Goal: Check status: Check status

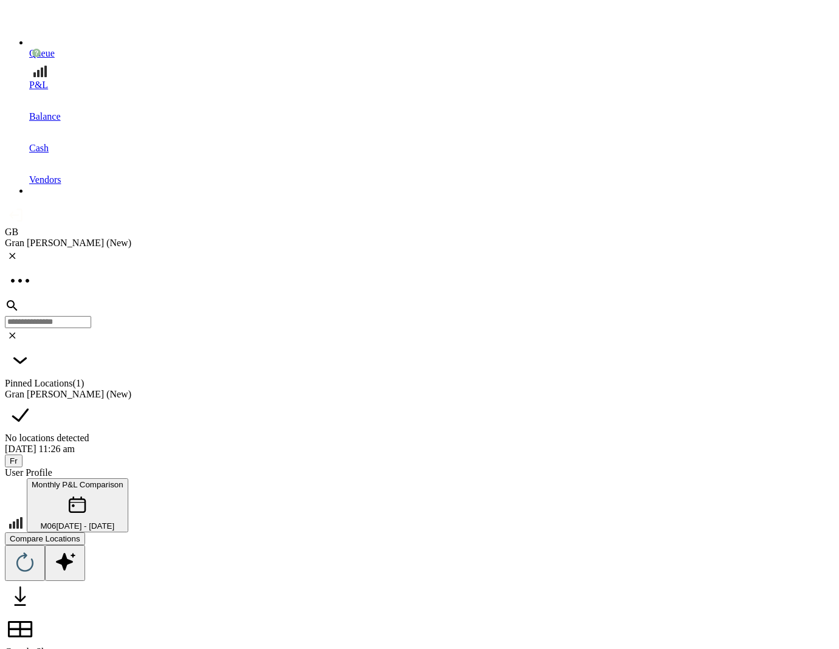
scroll to position [2100, 0]
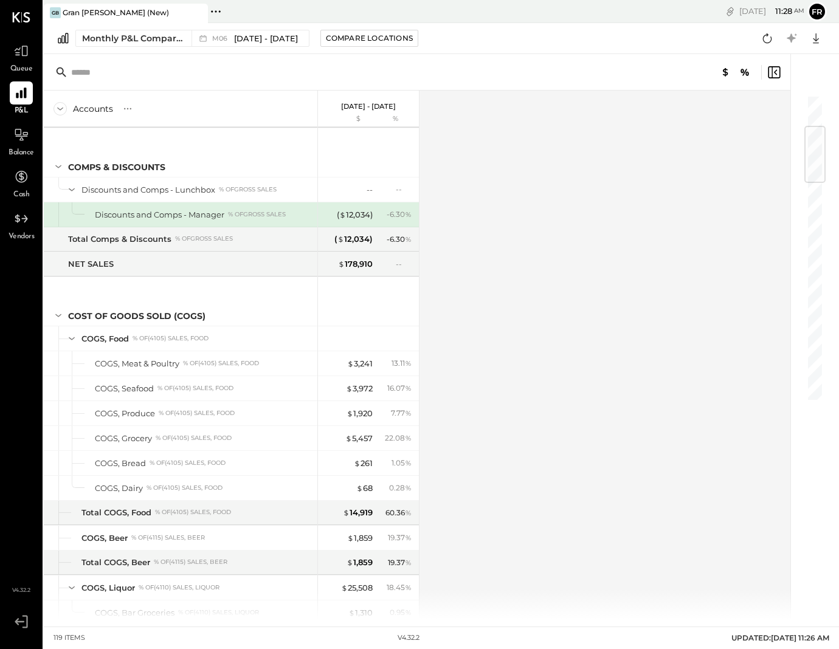
scroll to position [268, 0]
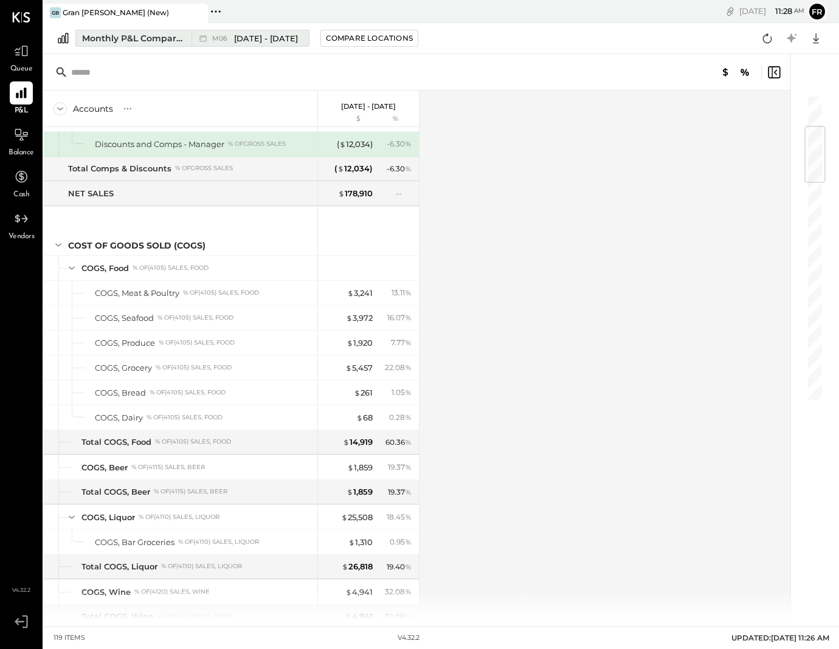
click at [277, 39] on span "[DATE] - [DATE]" at bounding box center [266, 39] width 64 height 12
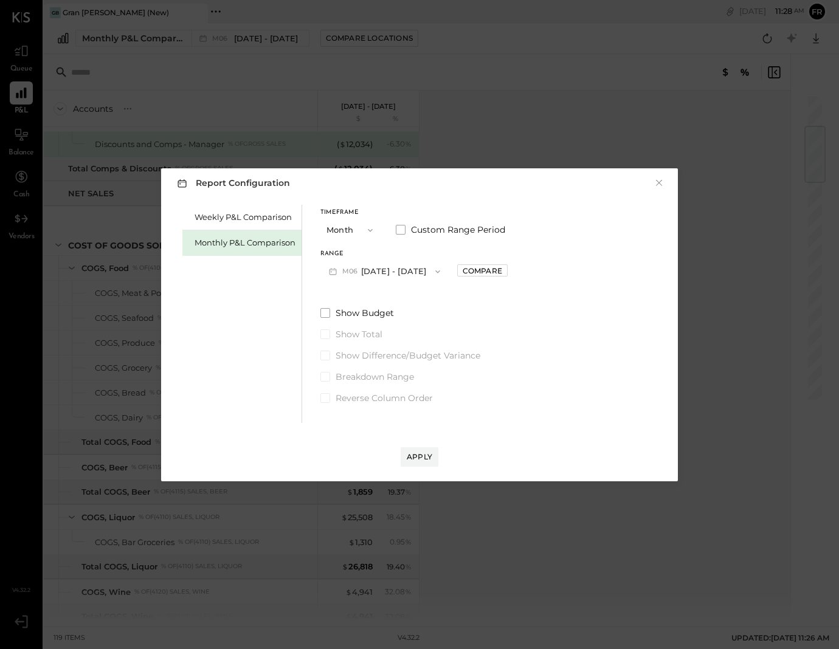
click at [435, 274] on icon "button" at bounding box center [438, 272] width 10 height 10
click at [383, 266] on div "M08 [DATE] - [DATE]" at bounding box center [390, 274] width 139 height 26
click at [430, 456] on div "Apply" at bounding box center [420, 457] width 26 height 10
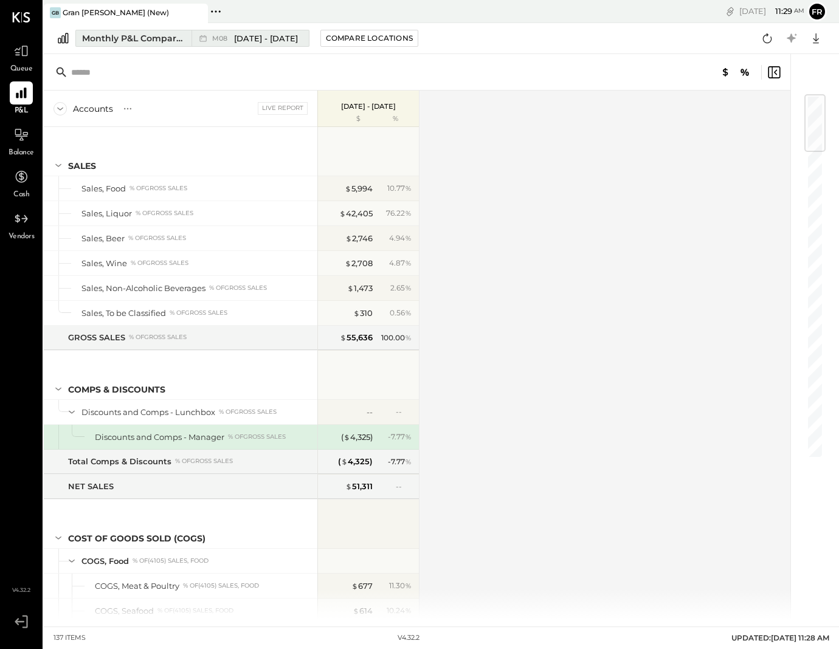
click at [221, 36] on span "M08" at bounding box center [221, 38] width 19 height 7
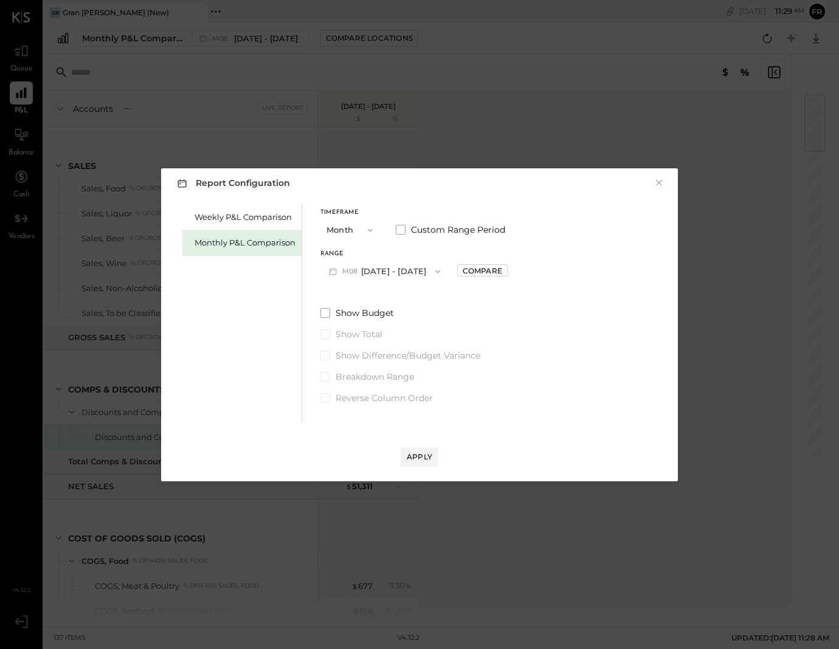
click at [393, 274] on button "M08 [DATE] - [DATE]" at bounding box center [384, 271] width 128 height 22
drag, startPoint x: 371, startPoint y: 245, endPoint x: 264, endPoint y: 229, distance: 108.2
click at [369, 245] on div "Timeframe Month Custom Range Period Range M08 [DATE] - [DATE] Compare" at bounding box center [413, 246] width 187 height 73
click at [238, 220] on div "Weekly P&L Comparison" at bounding box center [245, 218] width 101 height 12
click at [382, 272] on button "W33 [DATE] - [DATE]" at bounding box center [384, 271] width 128 height 22
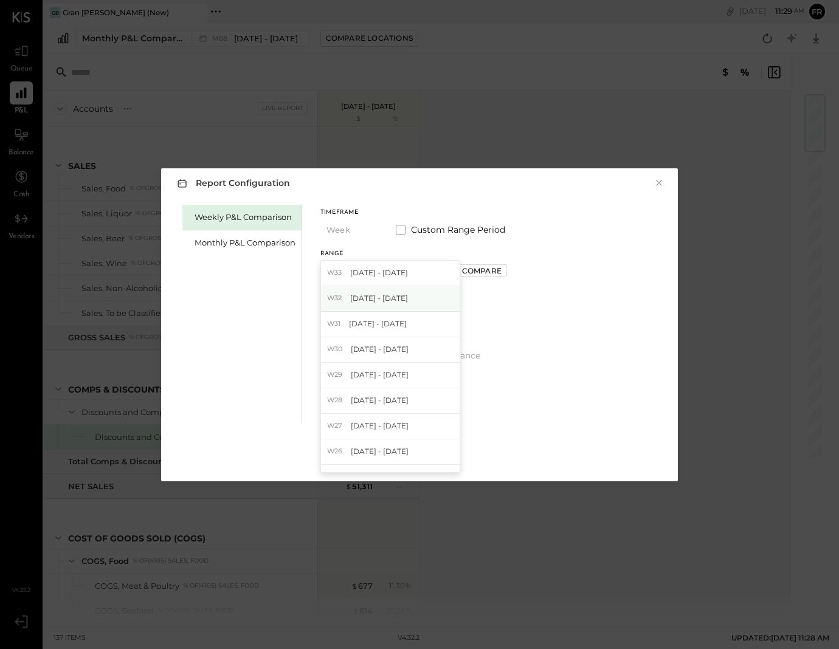
click at [391, 302] on span "[DATE] - [DATE]" at bounding box center [379, 298] width 58 height 10
click at [424, 453] on div "Apply" at bounding box center [420, 457] width 26 height 10
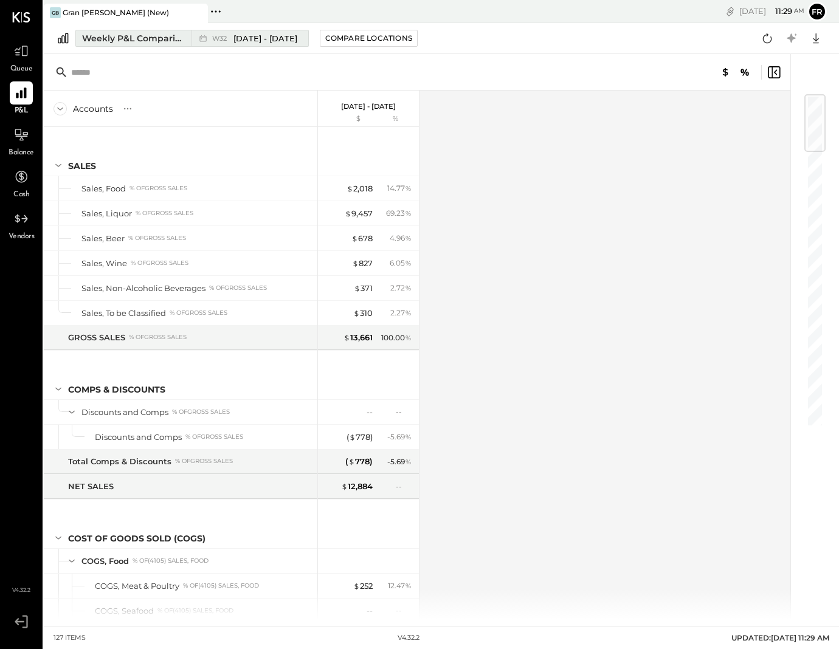
click at [258, 36] on span "[DATE] - [DATE]" at bounding box center [265, 39] width 64 height 12
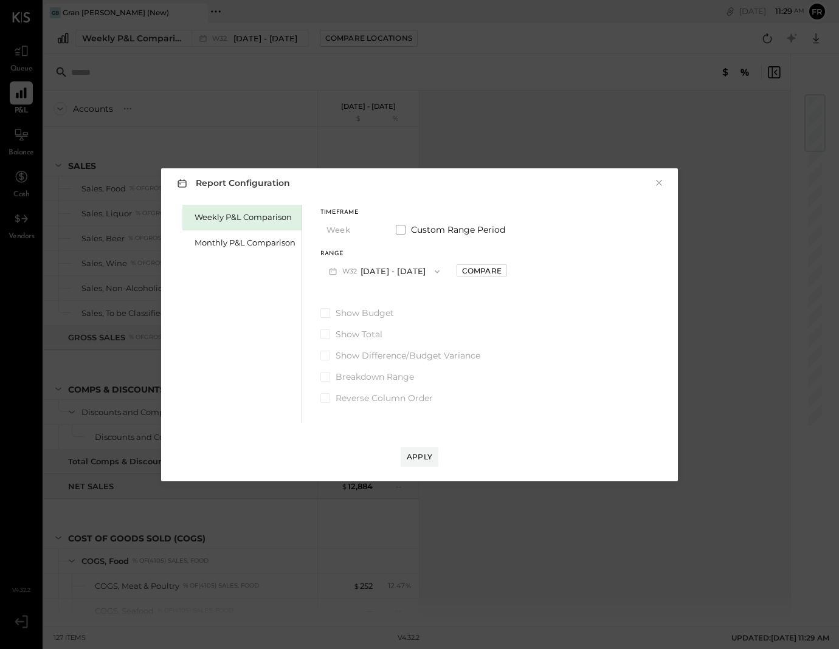
click at [430, 268] on span "button" at bounding box center [434, 272] width 16 height 10
drag, startPoint x: 559, startPoint y: 286, endPoint x: 545, endPoint y: 284, distance: 13.5
click at [559, 286] on div "Weekly P&L Comparison Monthly P&L Comparison Timeframe Week Custom Range Period…" at bounding box center [419, 312] width 492 height 221
click at [405, 275] on button "W32 [DATE] - [DATE]" at bounding box center [384, 271] width 128 height 22
drag, startPoint x: 224, startPoint y: 227, endPoint x: 232, endPoint y: 233, distance: 10.0
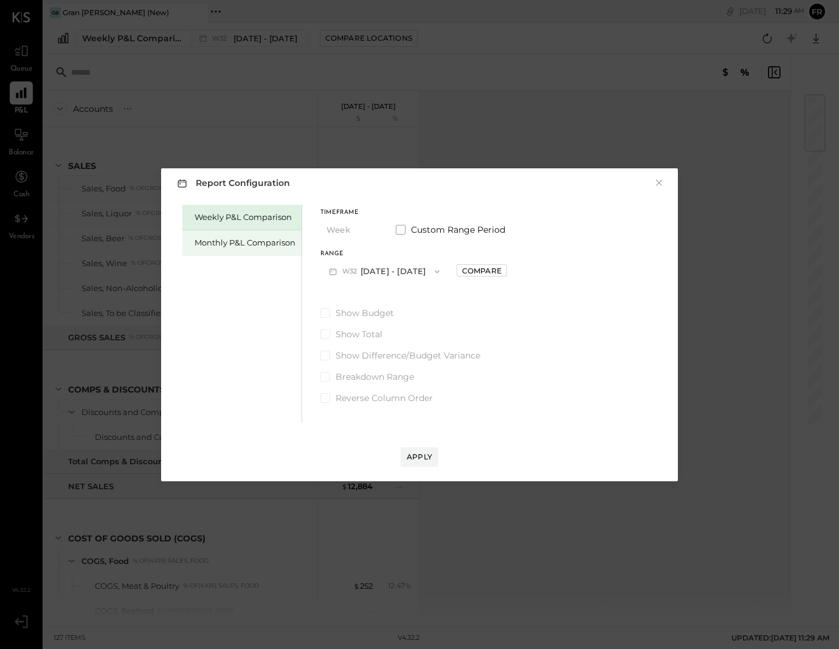
click at [229, 231] on div "Weekly P&L Comparison Monthly P&L Comparison" at bounding box center [242, 314] width 120 height 218
drag, startPoint x: 233, startPoint y: 234, endPoint x: 251, endPoint y: 237, distance: 17.9
click at [233, 234] on div "Monthly P&L Comparison" at bounding box center [241, 243] width 119 height 26
click at [402, 279] on button "M08 [DATE] - [DATE]" at bounding box center [384, 271] width 128 height 22
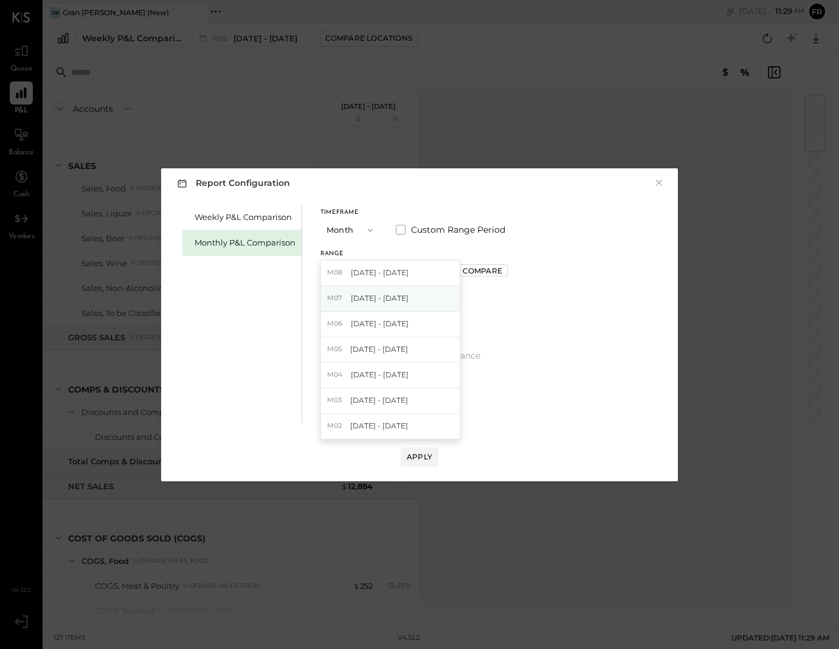
click at [399, 298] on div "M07 [DATE] - [DATE]" at bounding box center [390, 299] width 139 height 26
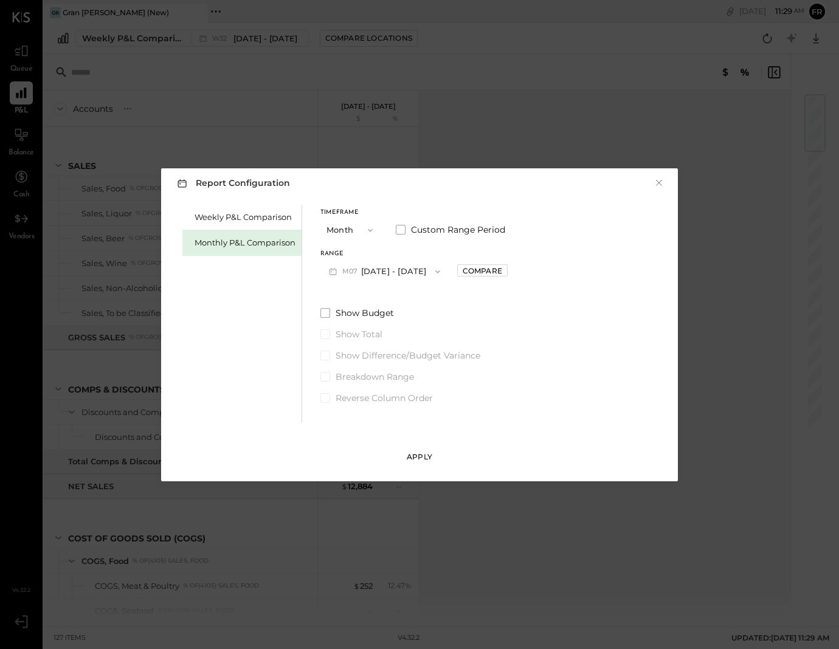
click at [431, 460] on div "Apply" at bounding box center [420, 457] width 26 height 10
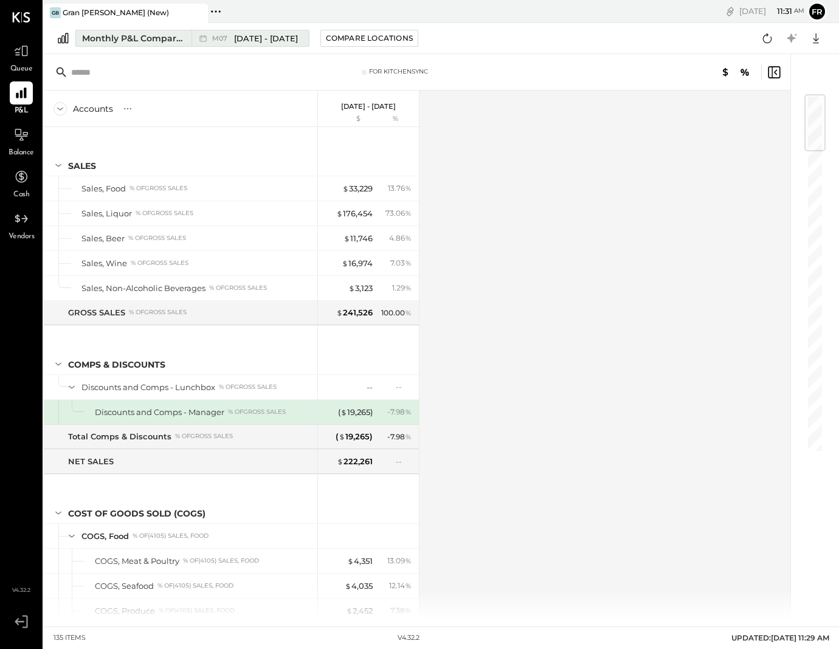
click at [258, 36] on span "[DATE] - [DATE]" at bounding box center [266, 39] width 64 height 12
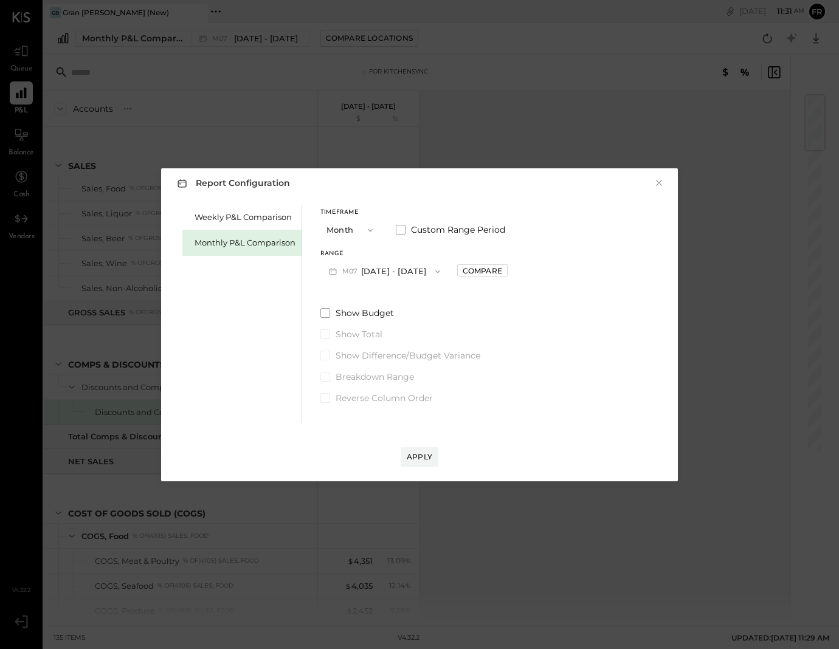
click at [398, 270] on button "M07 [DATE] - [DATE]" at bounding box center [384, 271] width 128 height 22
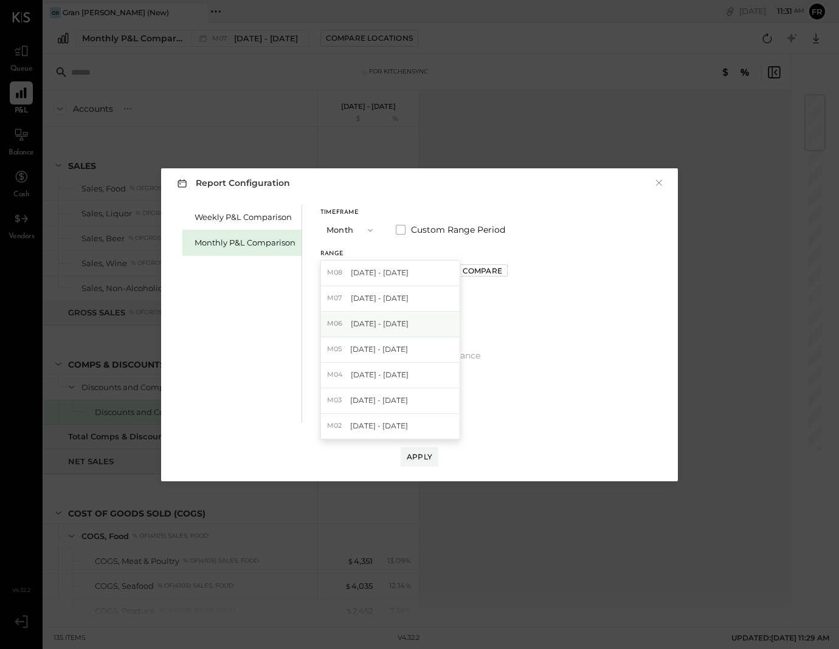
click at [399, 331] on div "M06 [DATE] - [DATE]" at bounding box center [390, 325] width 139 height 26
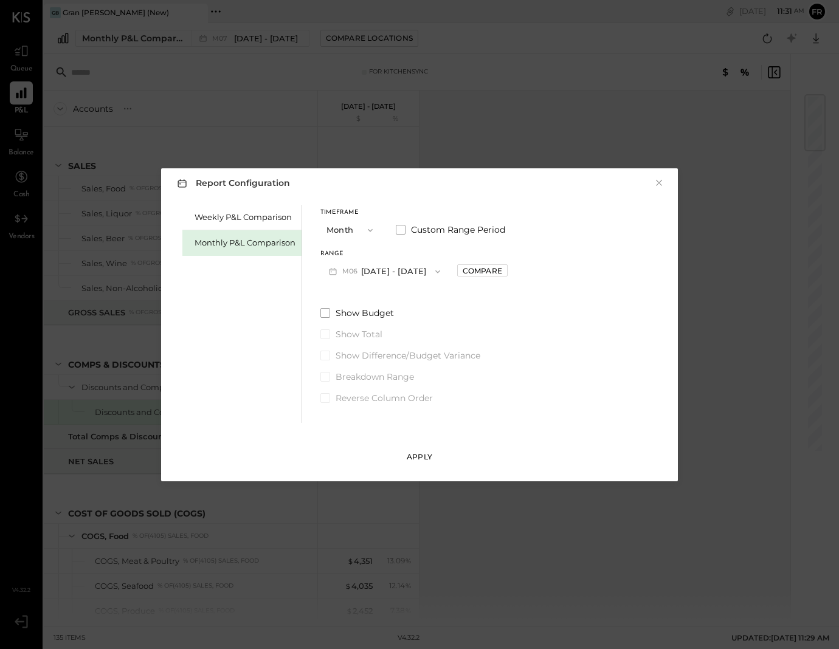
click at [424, 449] on button "Apply" at bounding box center [420, 456] width 38 height 19
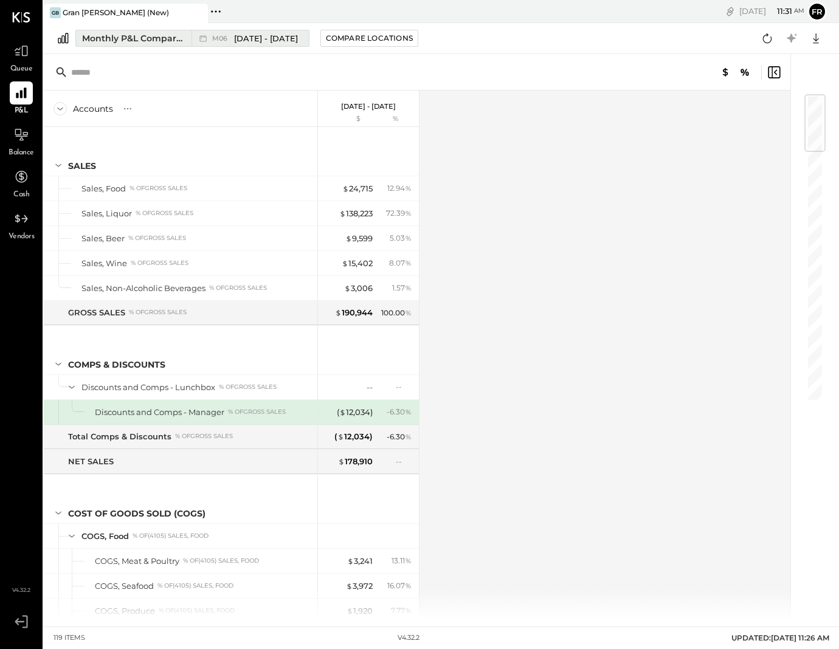
click at [257, 36] on span "[DATE] - [DATE]" at bounding box center [266, 39] width 64 height 12
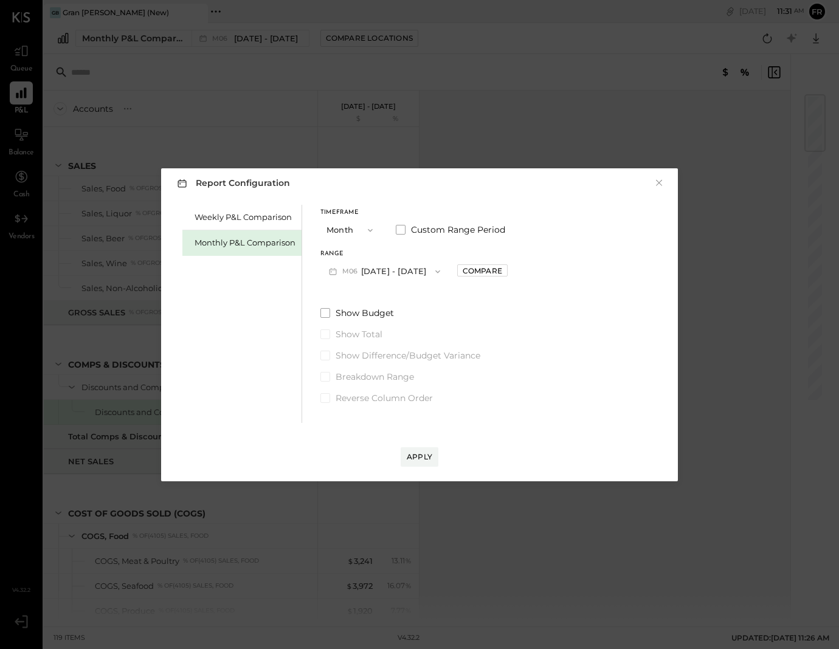
click at [415, 269] on button "M06 [DATE] - [DATE]" at bounding box center [384, 271] width 128 height 22
click at [517, 312] on div "Weekly P&L Comparison Monthly P&L Comparison Timeframe Month Custom Range Perio…" at bounding box center [419, 312] width 492 height 221
click at [654, 183] on button "×" at bounding box center [658, 183] width 11 height 12
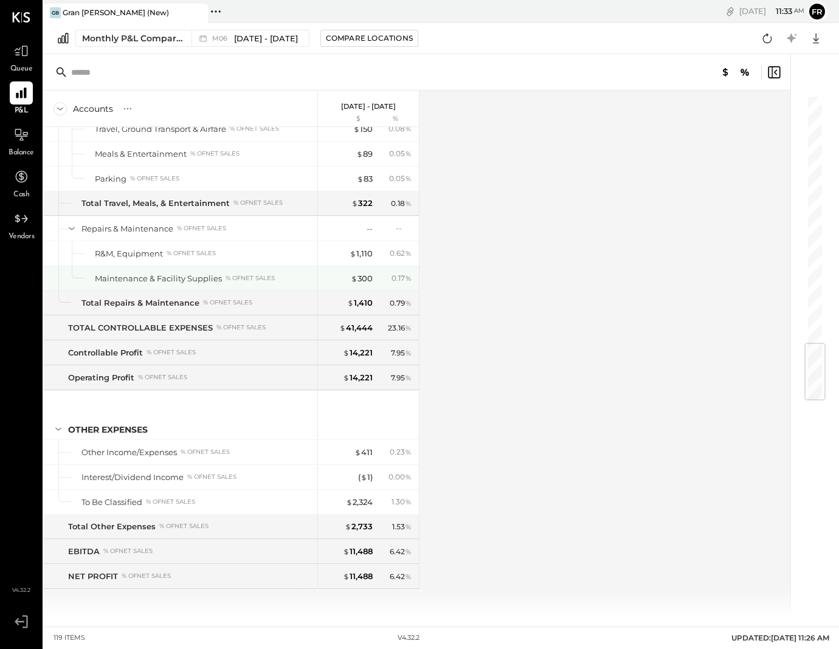
scroll to position [2065, 0]
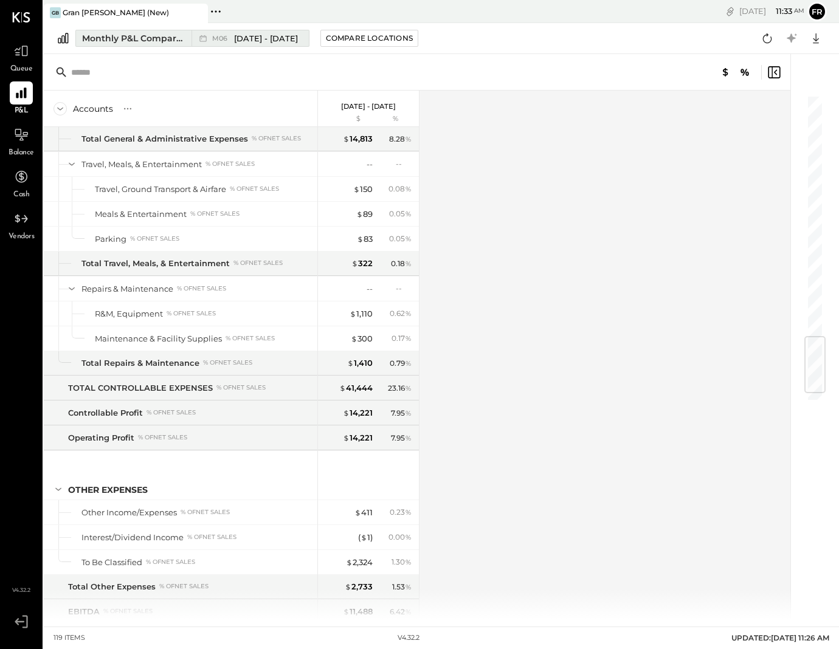
click at [255, 40] on span "[DATE] - [DATE]" at bounding box center [266, 39] width 64 height 12
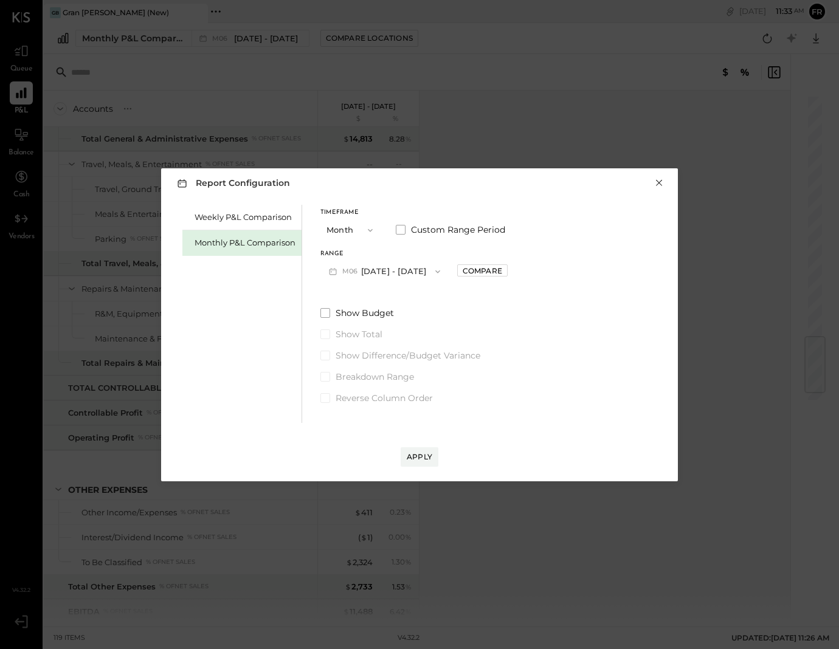
click at [657, 182] on button "×" at bounding box center [658, 183] width 11 height 12
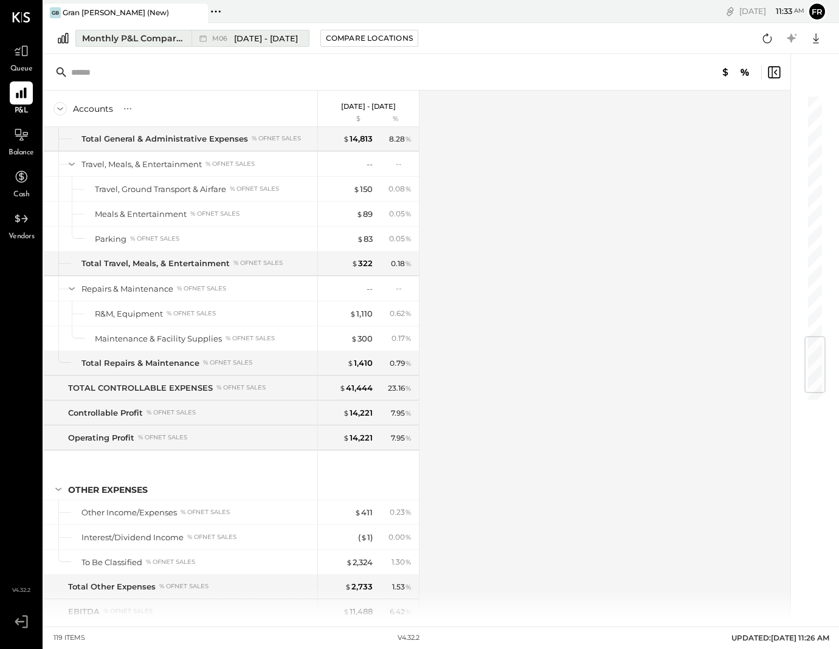
click at [284, 43] on span "[DATE] - [DATE]" at bounding box center [266, 39] width 64 height 12
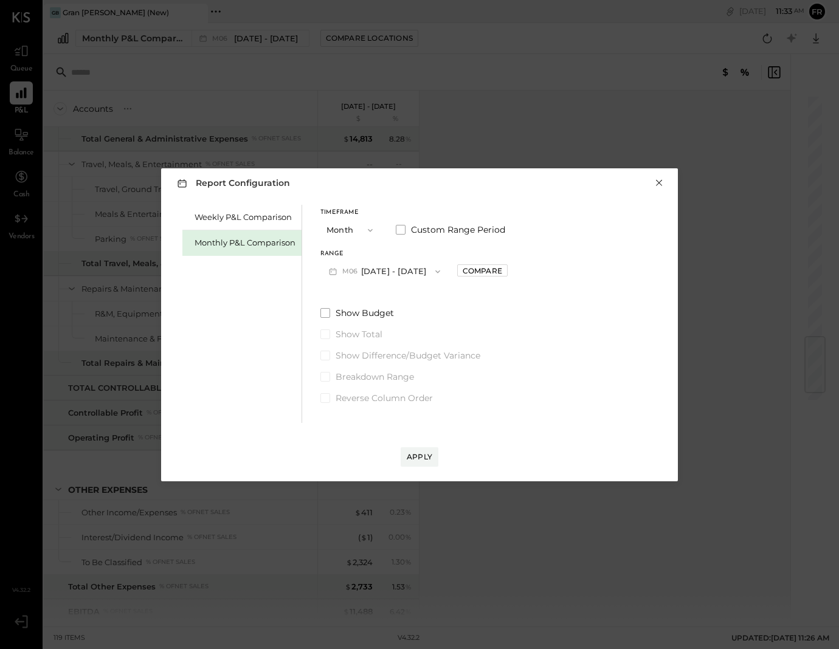
click at [663, 185] on button "×" at bounding box center [658, 183] width 11 height 12
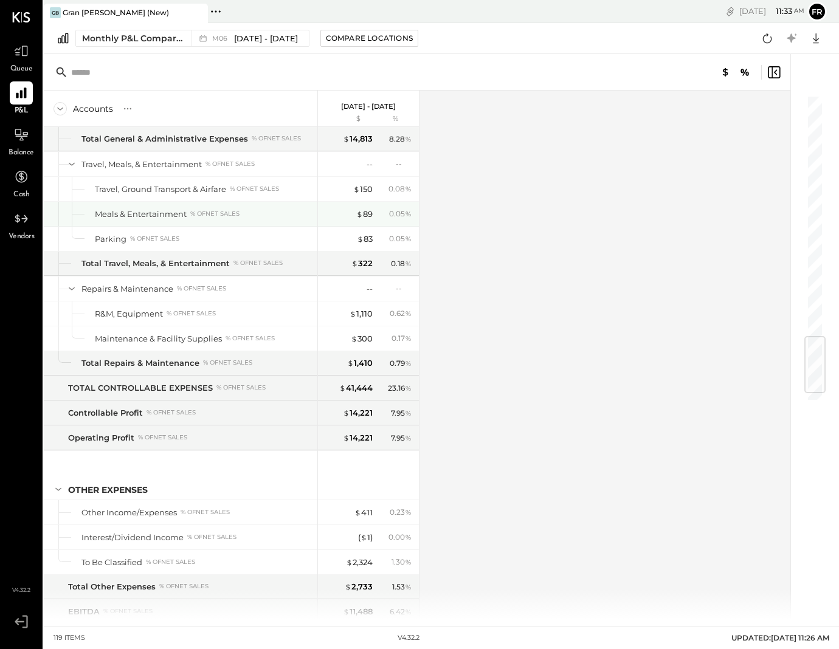
scroll to position [2125, 0]
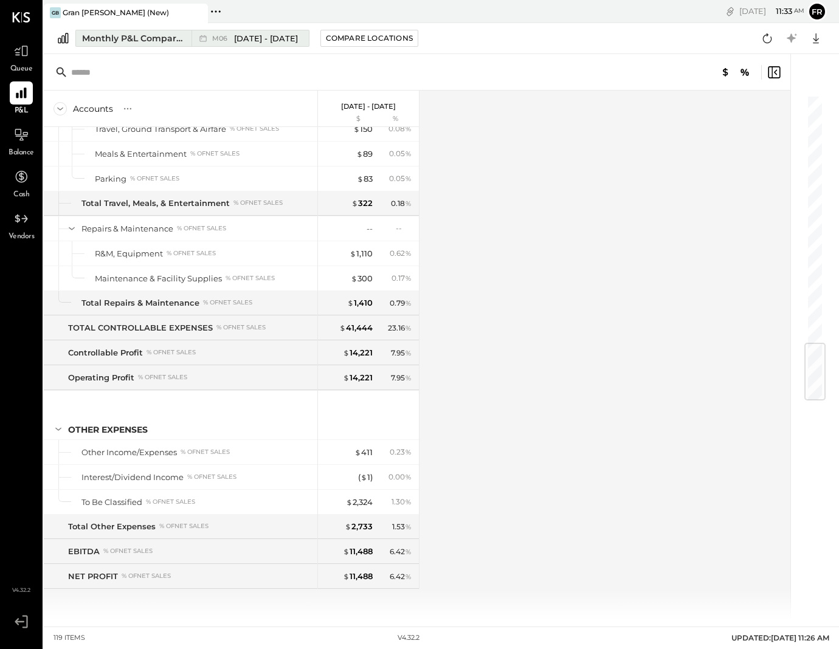
click at [297, 36] on div "M06 [DATE] - [DATE]" at bounding box center [246, 38] width 111 height 16
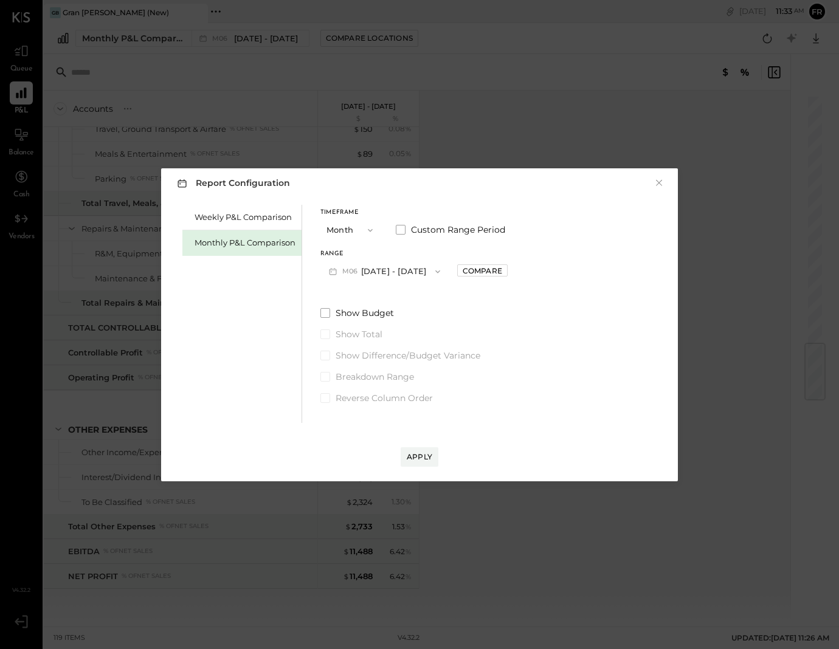
click at [427, 271] on span "button" at bounding box center [435, 272] width 16 height 10
click at [388, 350] on span "[DATE] - [DATE]" at bounding box center [379, 349] width 58 height 10
click at [429, 462] on div "Apply" at bounding box center [420, 457] width 26 height 10
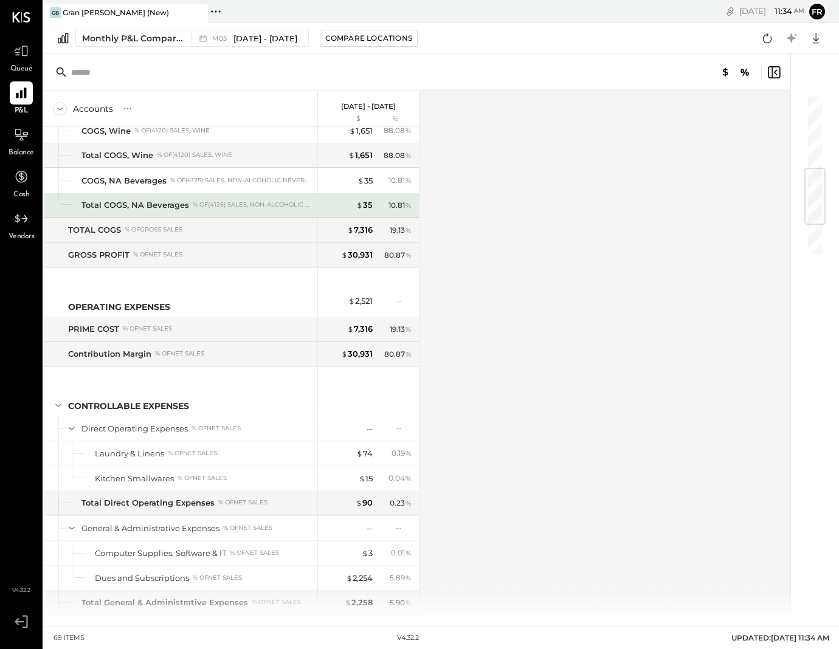
scroll to position [905, 0]
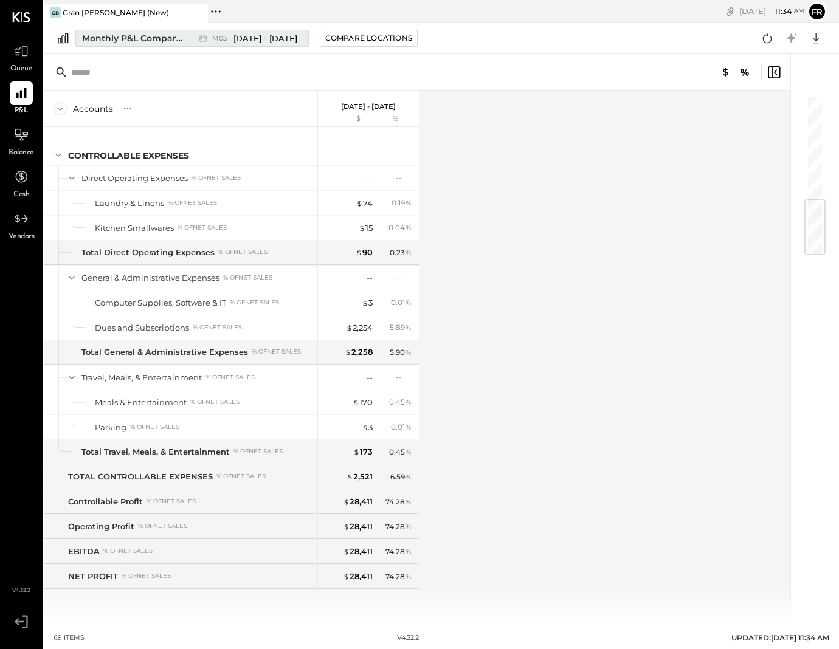
click at [274, 37] on span "[DATE] - [DATE]" at bounding box center [265, 39] width 64 height 12
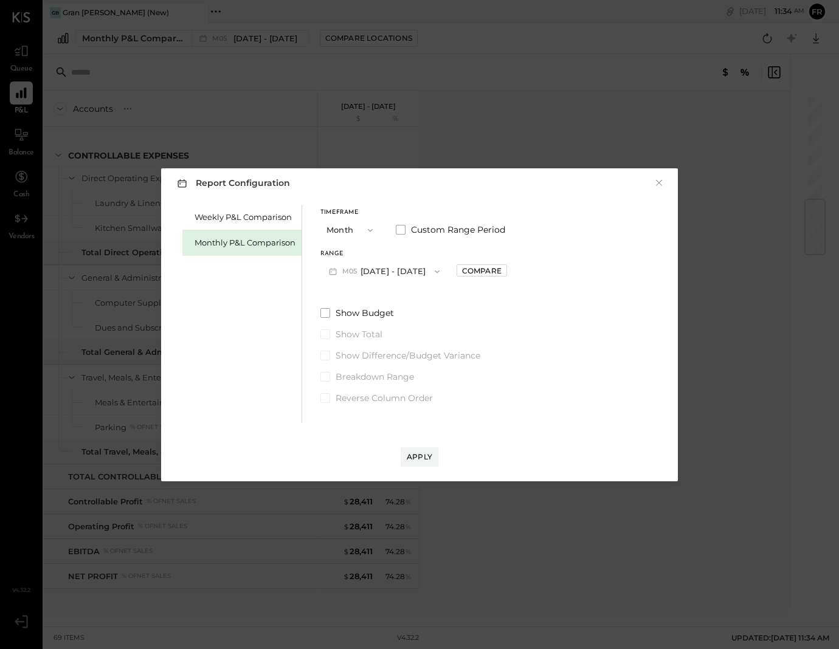
click at [418, 274] on button "M05 [DATE] - [DATE]" at bounding box center [384, 271] width 128 height 22
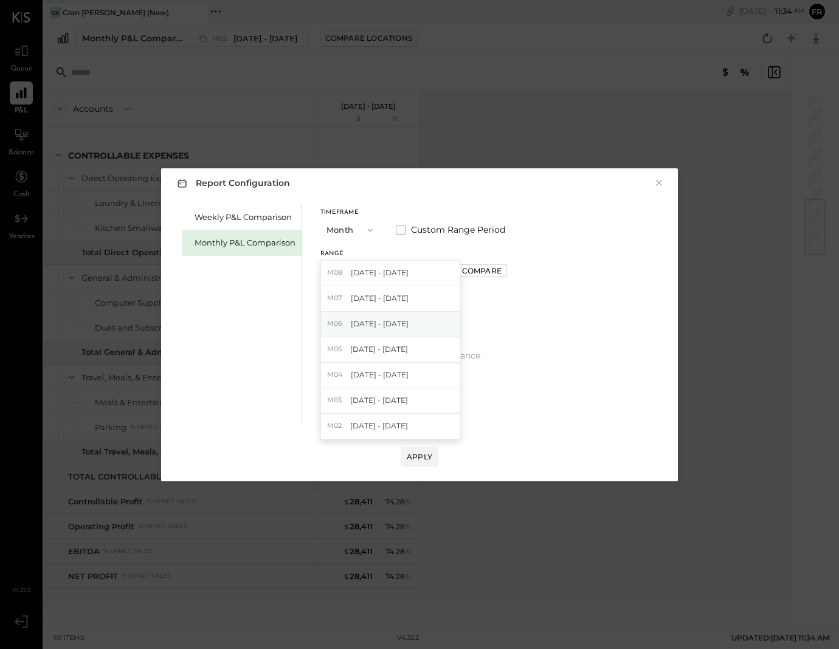
click at [399, 326] on span "[DATE] - [DATE]" at bounding box center [380, 324] width 58 height 10
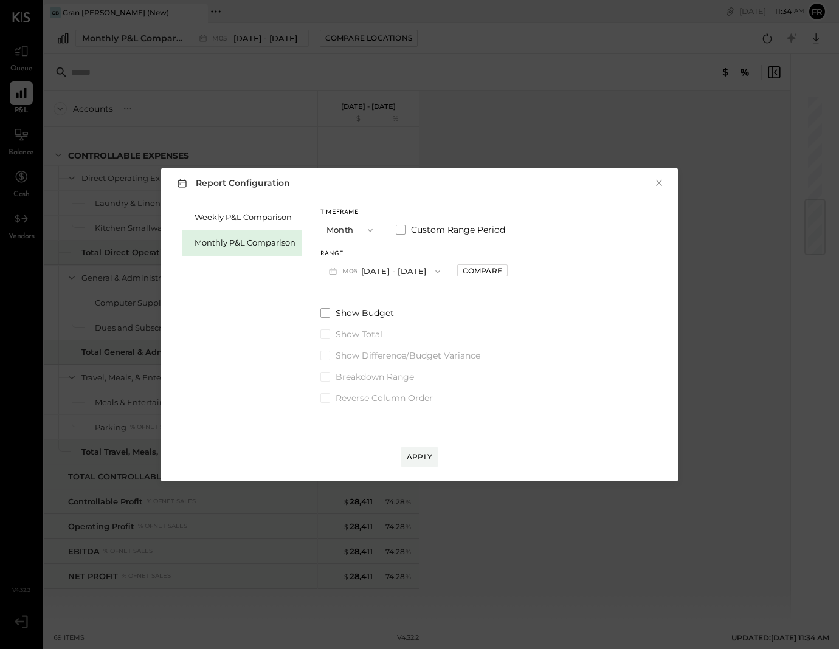
click at [398, 274] on button "M06 [DATE] - [DATE]" at bounding box center [384, 271] width 128 height 22
click at [559, 245] on div "Weekly P&L Comparison Monthly P&L Comparison Timeframe Month Custom Range Perio…" at bounding box center [419, 312] width 492 height 221
click at [658, 177] on button "×" at bounding box center [658, 183] width 11 height 12
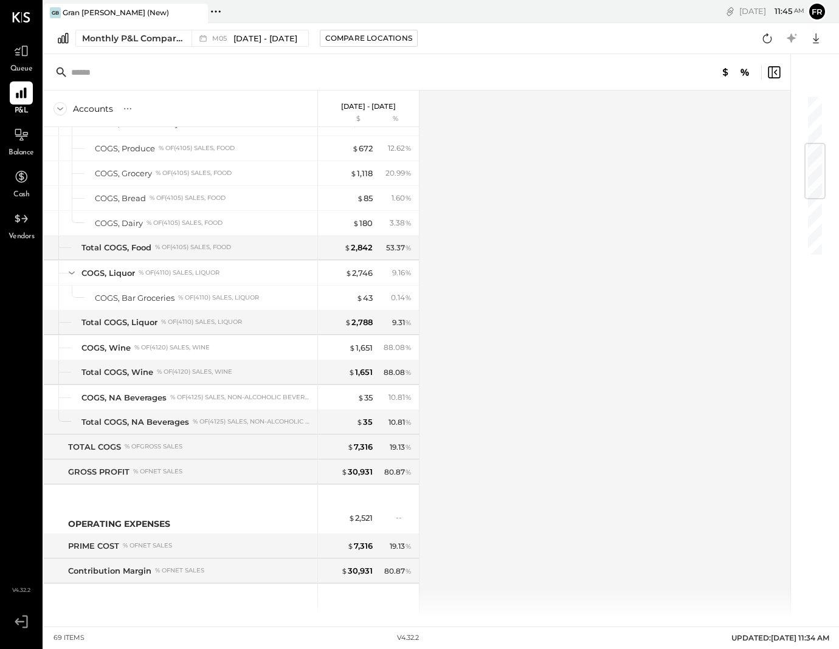
scroll to position [348, 0]
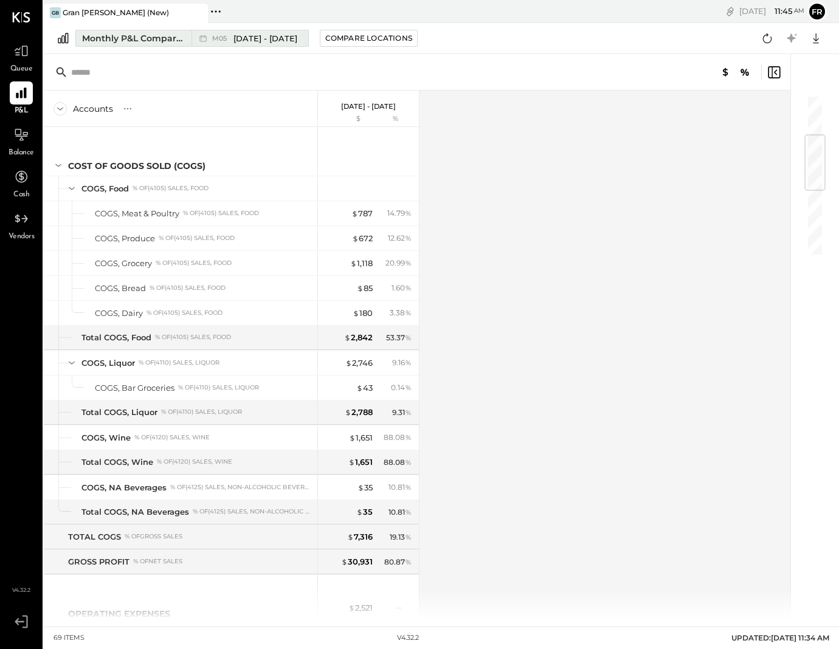
click at [233, 37] on span "[DATE] - [DATE]" at bounding box center [265, 39] width 64 height 12
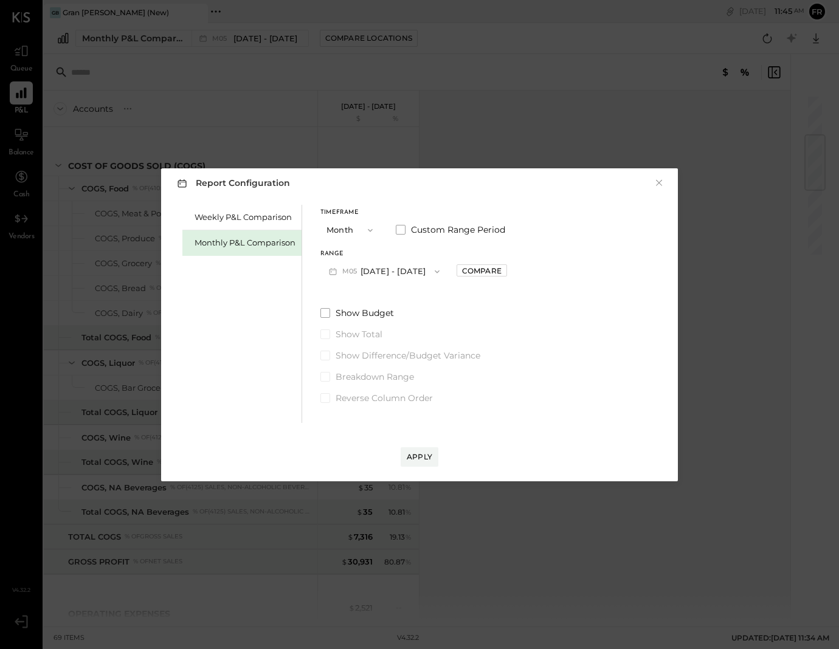
click at [662, 180] on button "×" at bounding box center [658, 183] width 11 height 12
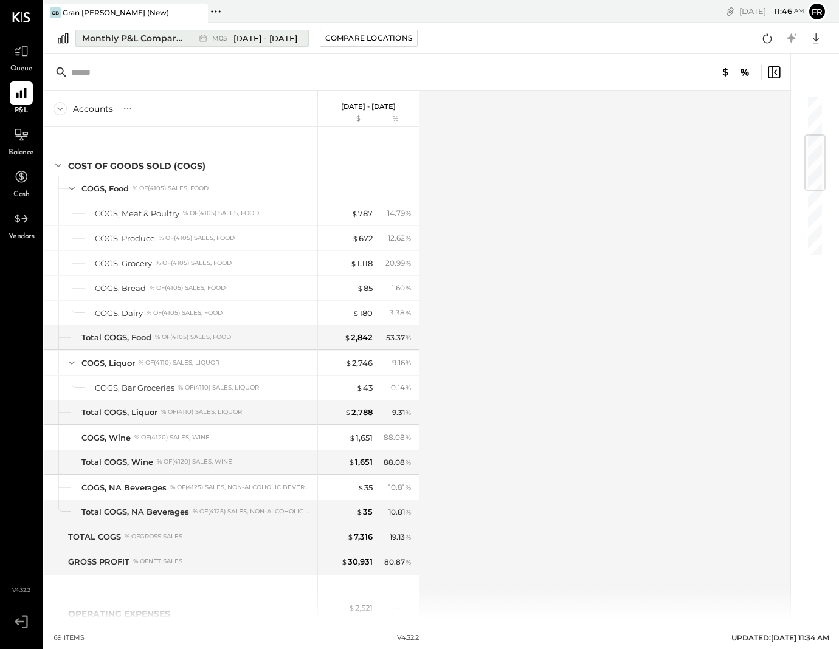
click at [254, 43] on span "[DATE] - [DATE]" at bounding box center [265, 39] width 64 height 12
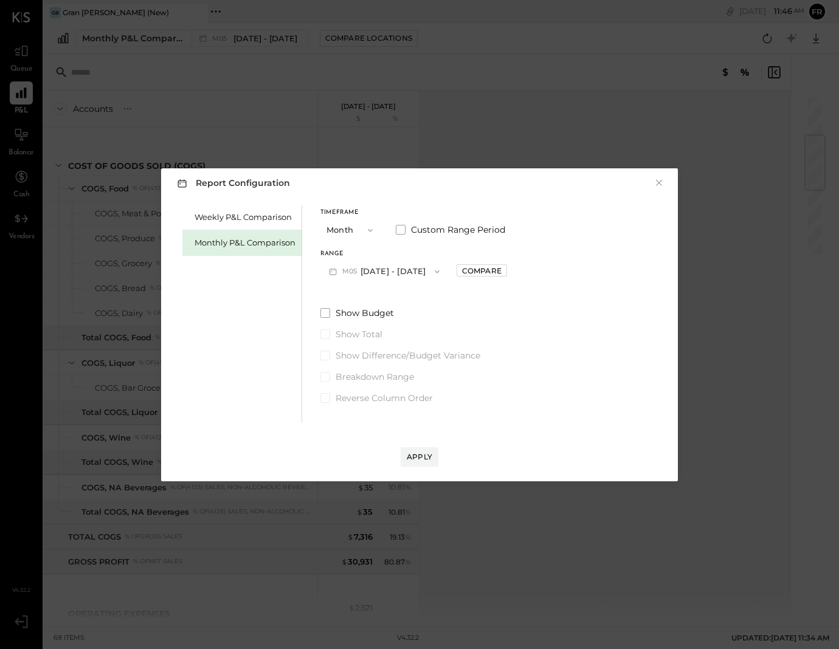
click at [659, 186] on button "×" at bounding box center [658, 183] width 11 height 12
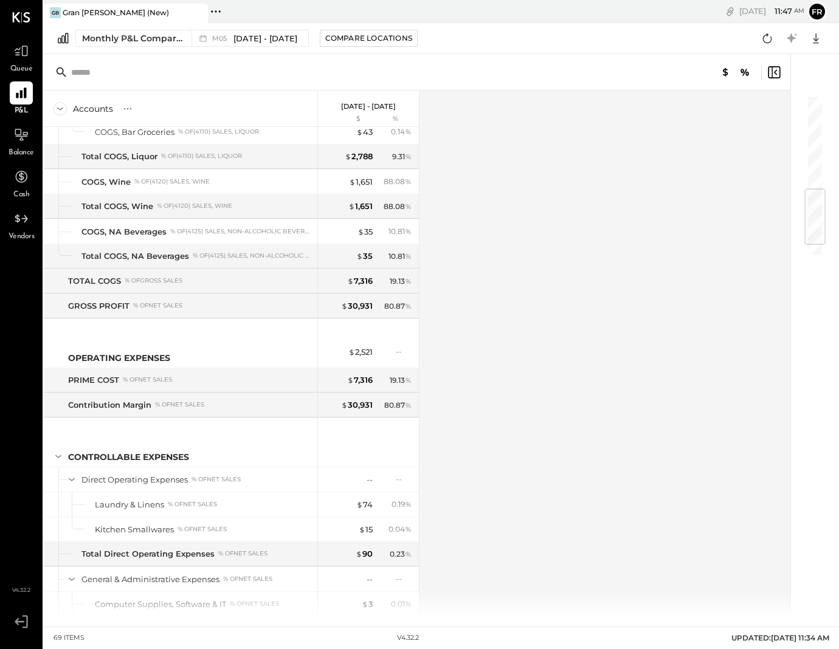
scroll to position [905, 0]
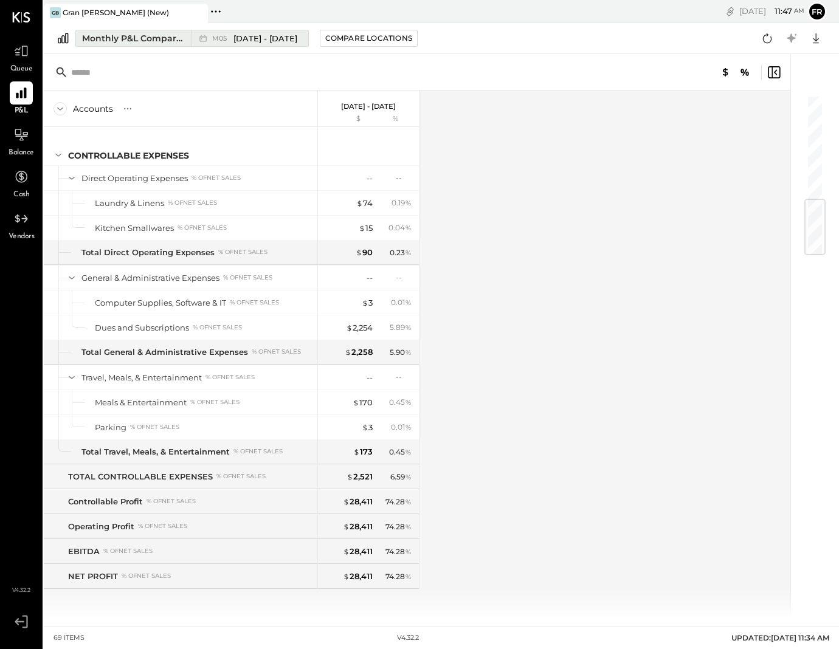
click at [272, 37] on span "[DATE] - [DATE]" at bounding box center [265, 39] width 64 height 12
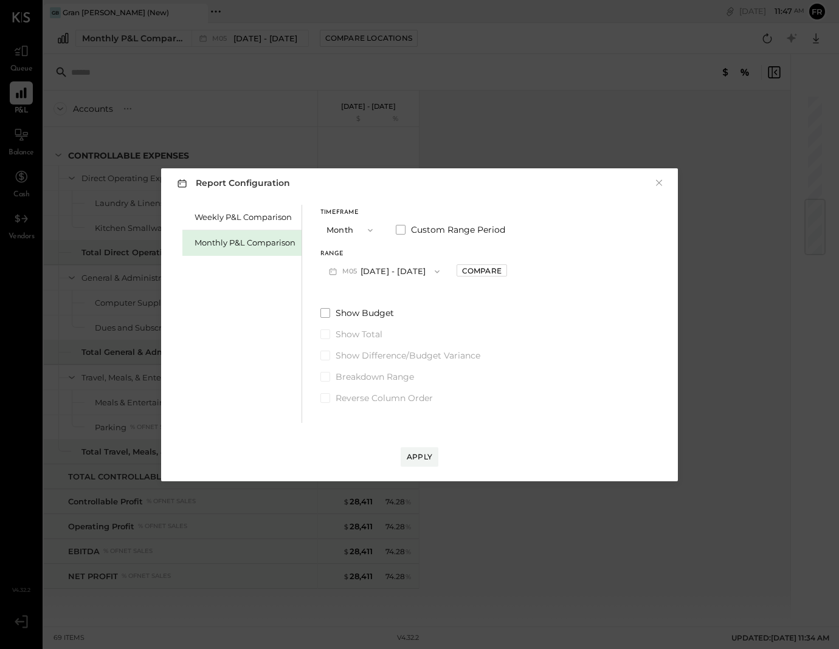
click at [385, 264] on button "M05 [DATE] - [DATE]" at bounding box center [384, 271] width 128 height 22
click at [360, 298] on span "[DATE] - [DATE]" at bounding box center [380, 298] width 58 height 10
click at [411, 456] on div "Apply" at bounding box center [420, 457] width 26 height 10
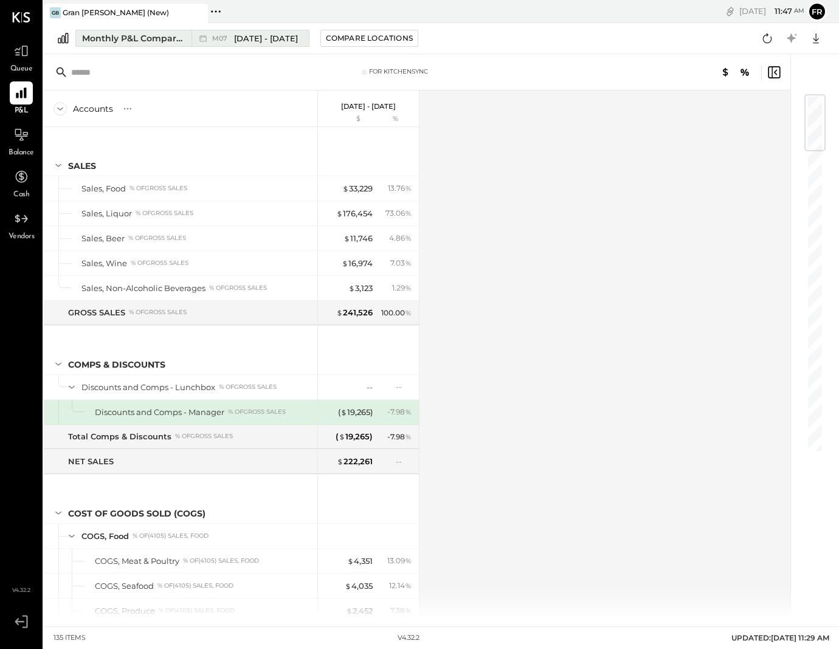
click at [262, 33] on span "[DATE] - [DATE]" at bounding box center [266, 39] width 64 height 12
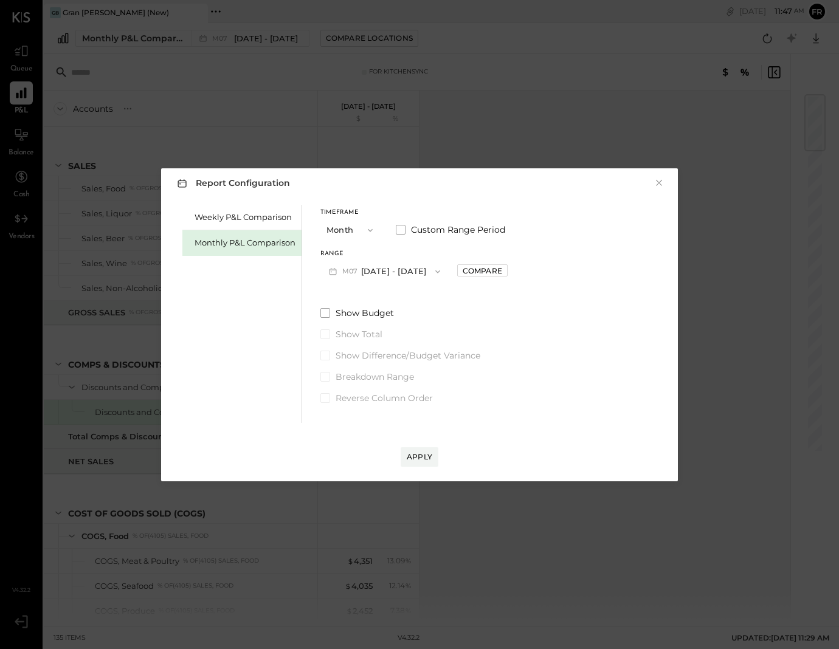
click at [403, 272] on button "M07 [DATE] - [DATE]" at bounding box center [384, 271] width 128 height 22
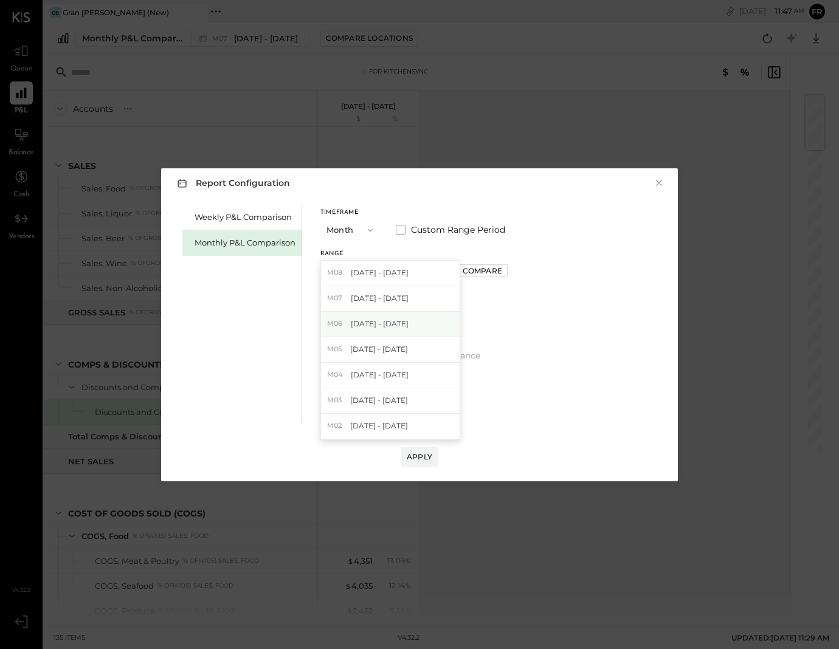
click at [388, 323] on span "[DATE] - [DATE]" at bounding box center [380, 324] width 58 height 10
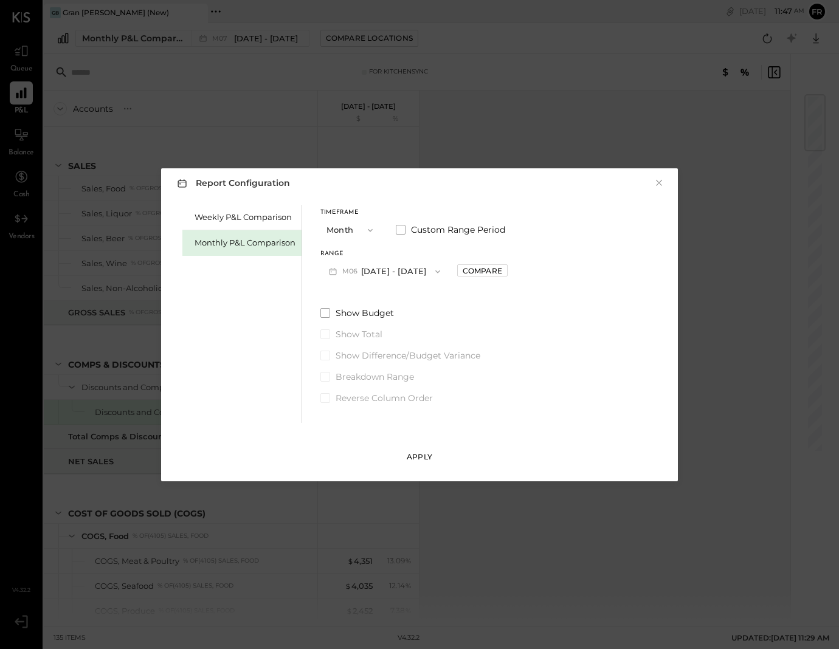
click at [427, 453] on div "Apply" at bounding box center [420, 457] width 26 height 10
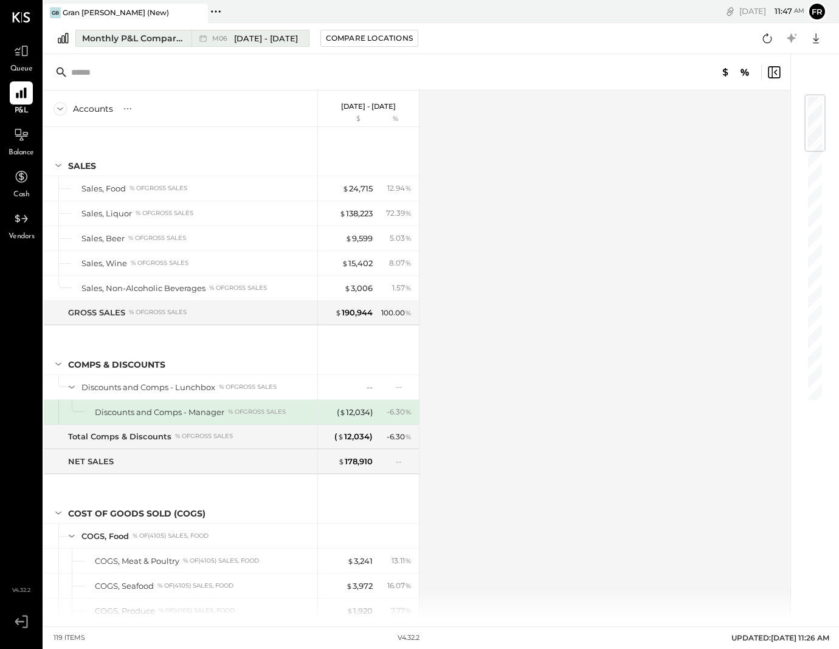
click at [260, 44] on div "M06 [DATE] - [DATE]" at bounding box center [246, 38] width 111 height 16
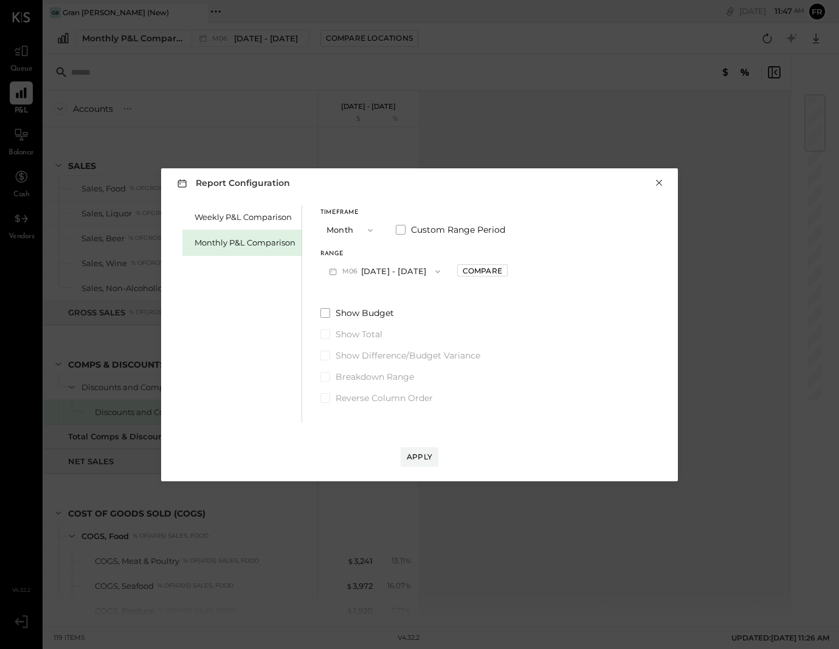
click at [657, 182] on button "×" at bounding box center [658, 183] width 11 height 12
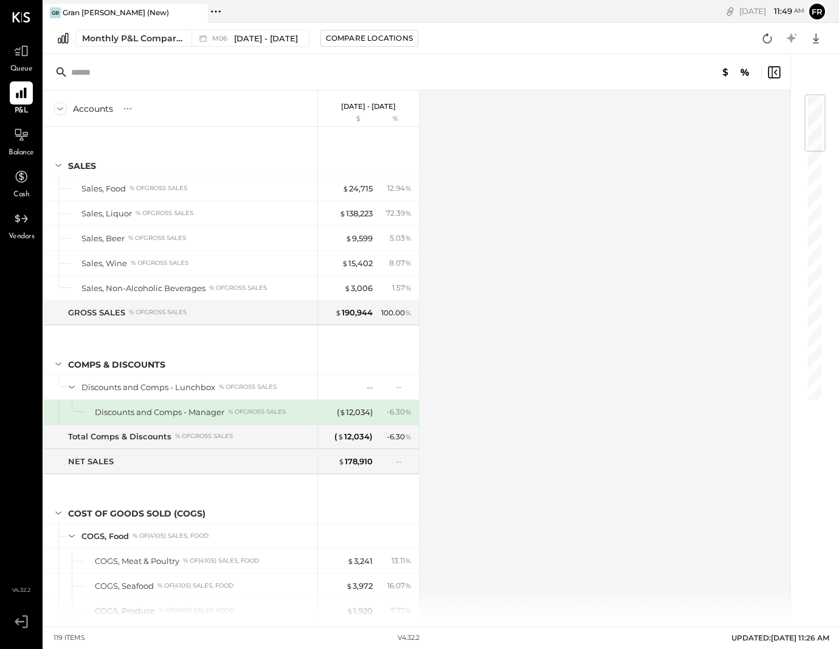
click at [469, 74] on div at bounding box center [417, 72] width 746 height 36
click at [97, 79] on input "text" at bounding box center [166, 72] width 191 height 22
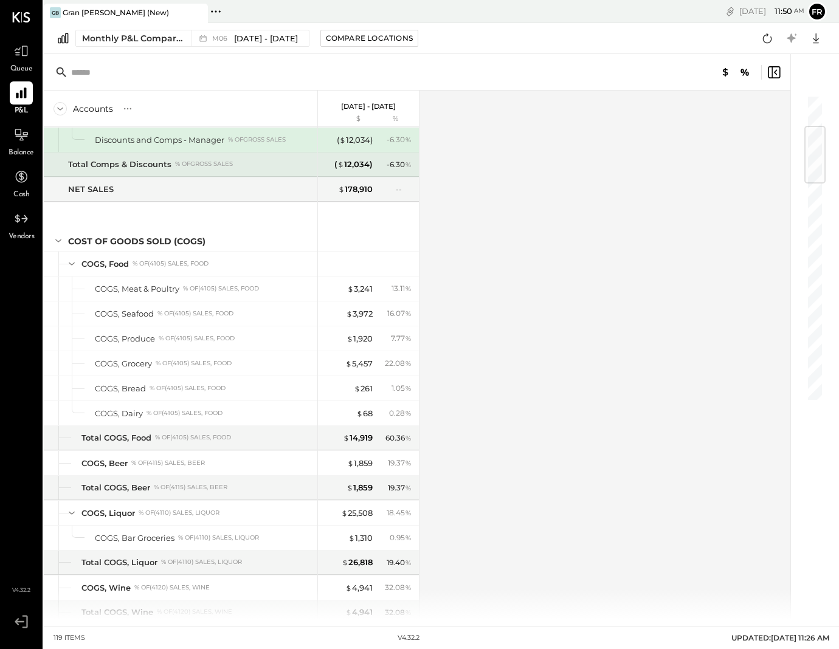
scroll to position [275, 0]
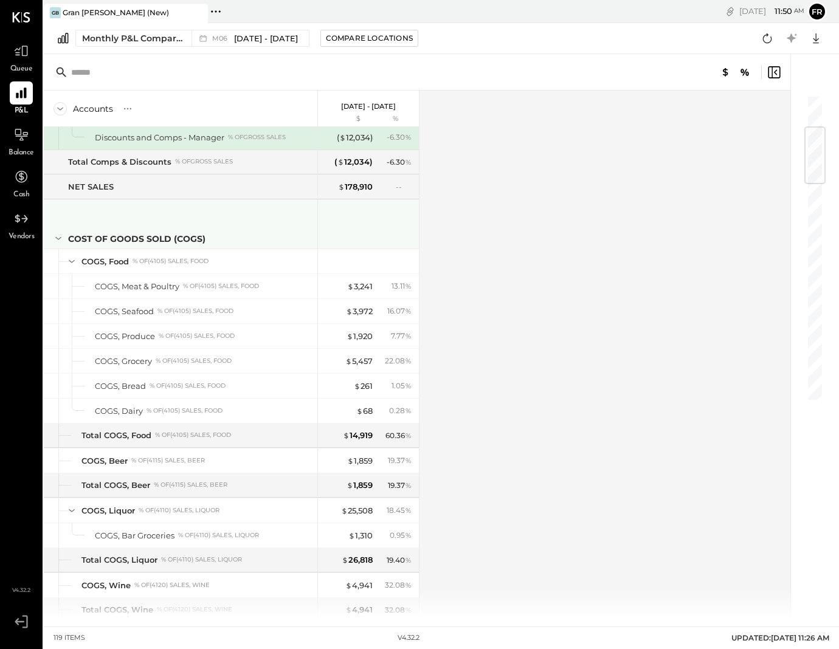
click at [57, 240] on icon at bounding box center [58, 238] width 13 height 13
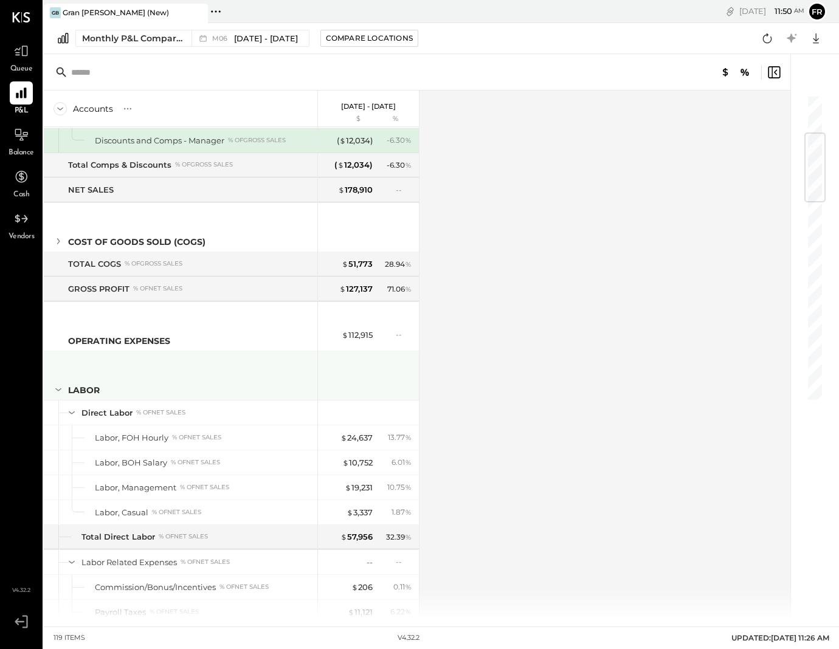
scroll to position [274, 0]
click at [54, 384] on icon at bounding box center [58, 387] width 13 height 13
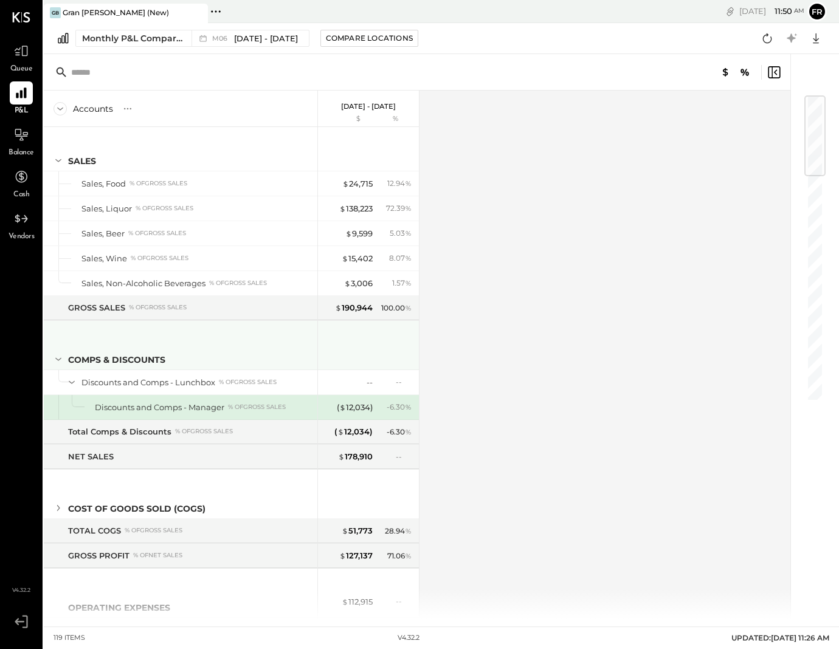
scroll to position [9, 0]
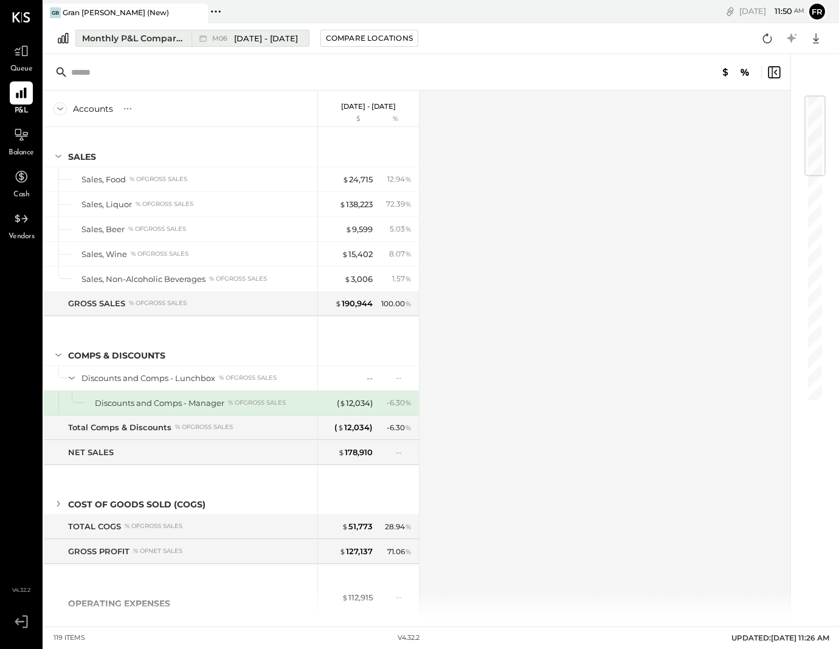
click at [271, 36] on span "[DATE] - [DATE]" at bounding box center [266, 39] width 64 height 12
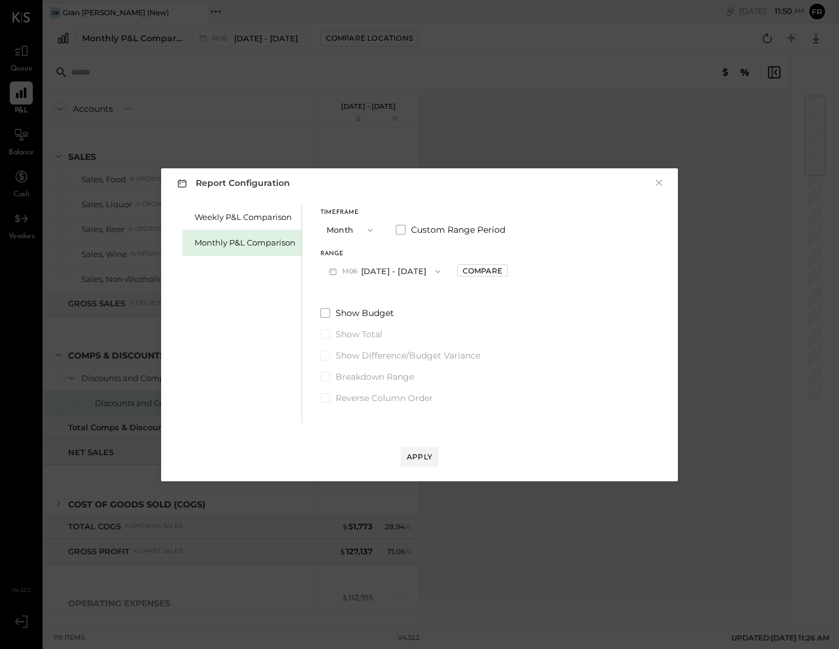
click at [393, 268] on button "M06 [DATE] - [DATE]" at bounding box center [384, 271] width 128 height 22
click at [391, 300] on span "[DATE] - [DATE]" at bounding box center [380, 298] width 58 height 10
click at [421, 453] on div "Apply" at bounding box center [420, 457] width 26 height 10
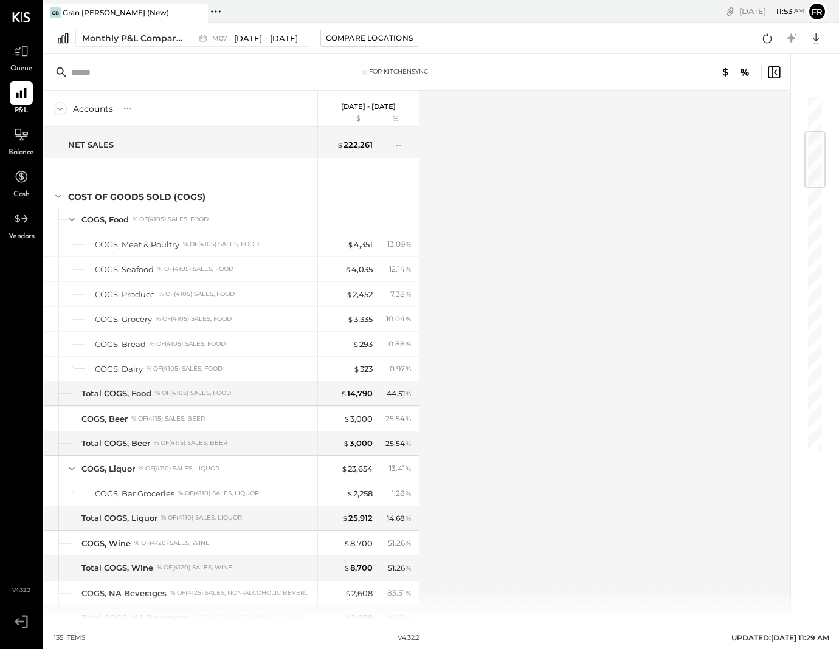
click at [813, 173] on div at bounding box center [814, 159] width 21 height 57
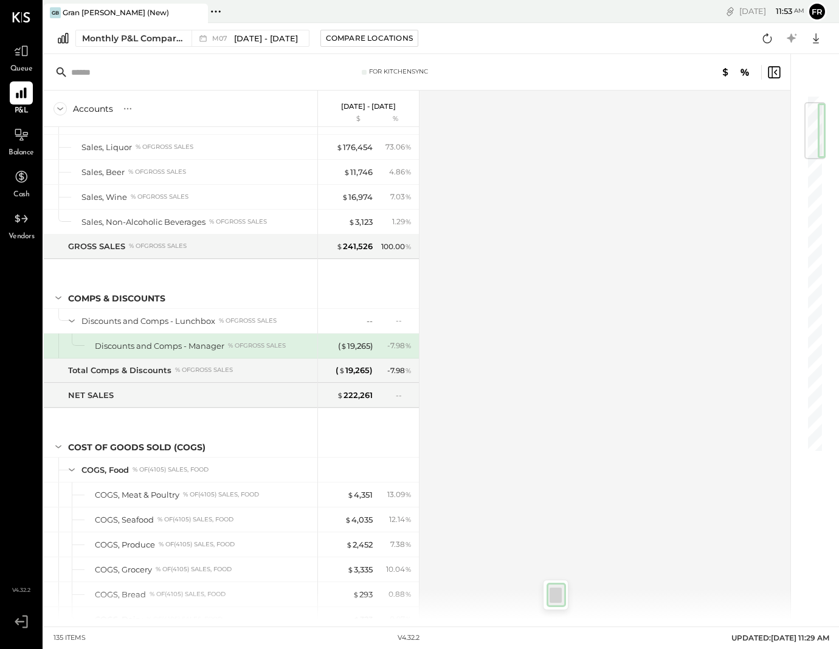
click at [815, 116] on div at bounding box center [814, 130] width 21 height 57
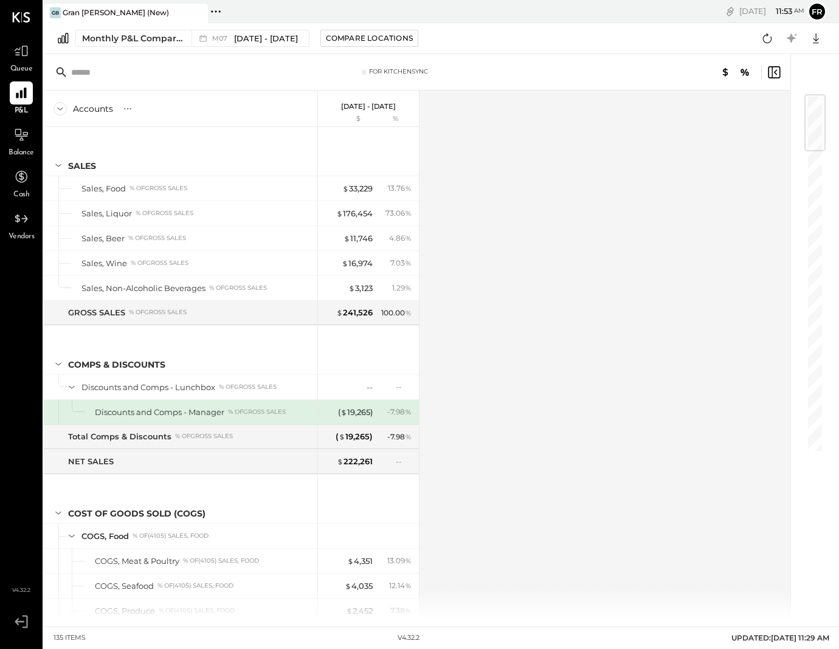
click at [813, 106] on div at bounding box center [814, 122] width 21 height 57
drag, startPoint x: 813, startPoint y: 102, endPoint x: 812, endPoint y: 91, distance: 11.6
click at [812, 92] on div at bounding box center [808, 336] width 36 height 565
click at [812, 105] on div at bounding box center [814, 125] width 21 height 57
click at [288, 38] on div "M07 [DATE] - [DATE]" at bounding box center [246, 38] width 111 height 16
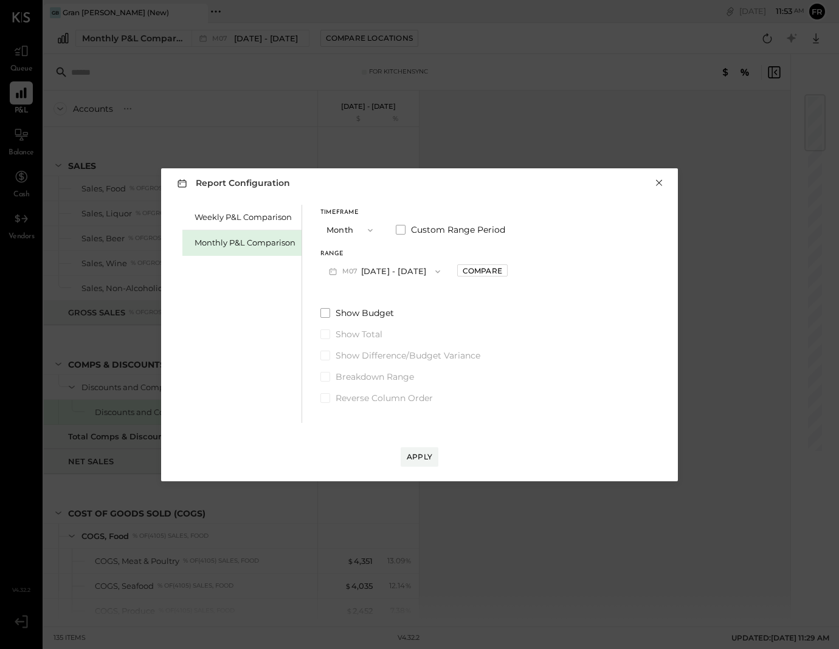
click at [659, 189] on button "×" at bounding box center [658, 183] width 11 height 12
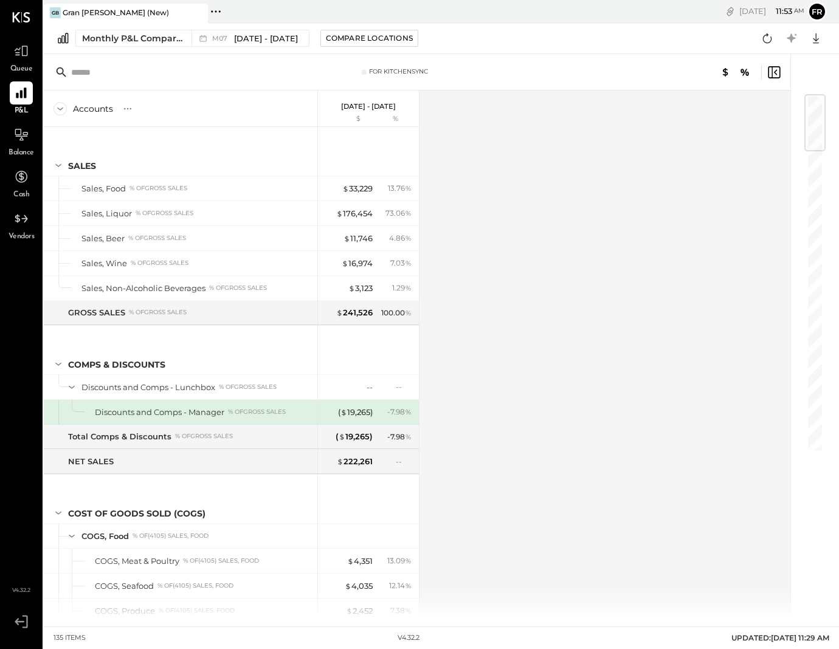
drag, startPoint x: 408, startPoint y: 76, endPoint x: 356, endPoint y: 71, distance: 52.6
click at [388, 75] on div "For KitchenSync" at bounding box center [398, 71] width 59 height 9
drag, startPoint x: 390, startPoint y: 67, endPoint x: 438, endPoint y: 68, distance: 48.0
click at [428, 67] on div "For KitchenSync" at bounding box center [398, 71] width 59 height 9
click at [445, 68] on div "For KitchenSync" at bounding box center [395, 71] width 260 height 9
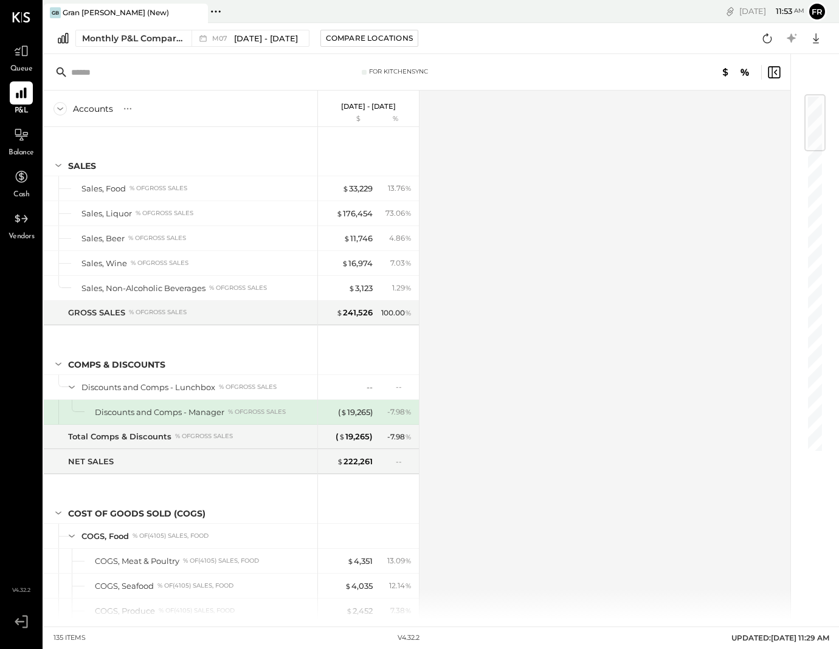
drag, startPoint x: 469, startPoint y: 67, endPoint x: 337, endPoint y: 71, distance: 132.6
click at [337, 71] on div "For KitchenSync" at bounding box center [395, 71] width 260 height 9
drag, startPoint x: 381, startPoint y: 68, endPoint x: 474, endPoint y: 77, distance: 94.0
click at [474, 77] on div "For KitchenSync" at bounding box center [417, 72] width 746 height 36
drag, startPoint x: 393, startPoint y: 73, endPoint x: 368, endPoint y: 74, distance: 25.0
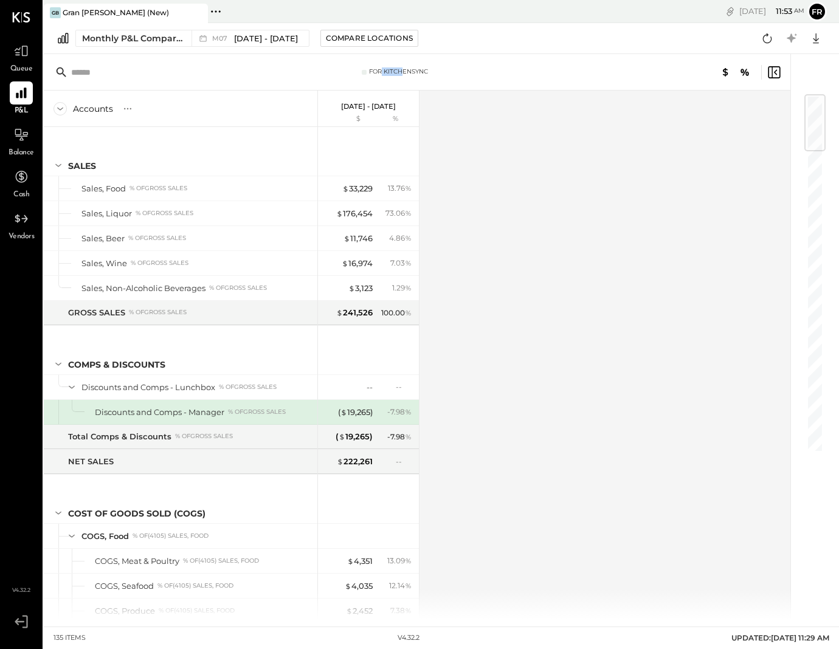
click at [371, 74] on div "For KitchenSync" at bounding box center [398, 71] width 59 height 9
click at [368, 74] on div "For KitchenSync" at bounding box center [395, 71] width 66 height 9
drag, startPoint x: 405, startPoint y: 70, endPoint x: 424, endPoint y: 69, distance: 18.9
click at [414, 70] on div "For KitchenSync" at bounding box center [398, 71] width 59 height 9
click at [671, 41] on div "Monthly P&L Comparison M07 [DATE] - [DATE] Compare Locations Google Sheets Excel" at bounding box center [441, 38] width 795 height 31
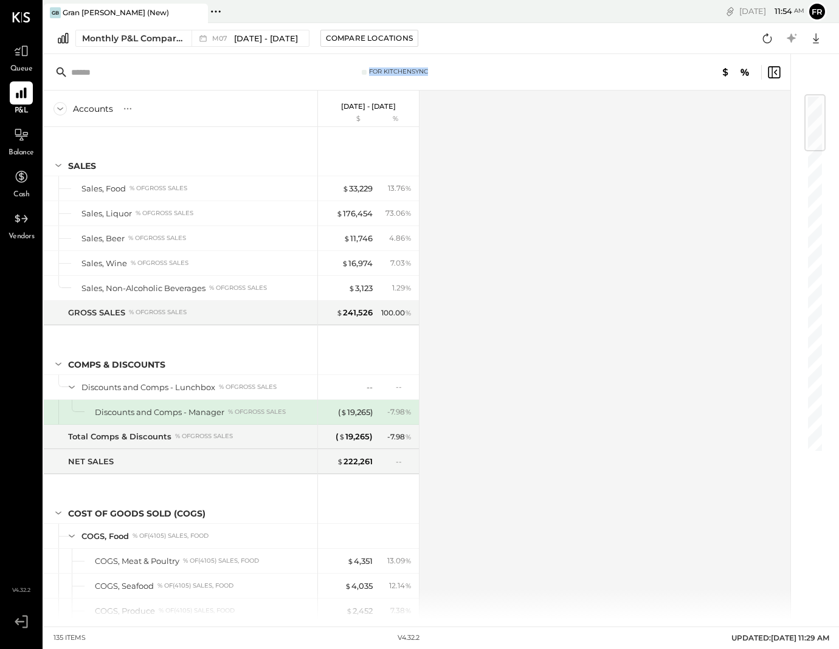
drag, startPoint x: 438, startPoint y: 75, endPoint x: 368, endPoint y: 74, distance: 69.9
click at [368, 74] on div "For KitchenSync" at bounding box center [395, 71] width 260 height 9
click at [444, 60] on div "For KitchenSync" at bounding box center [417, 72] width 746 height 36
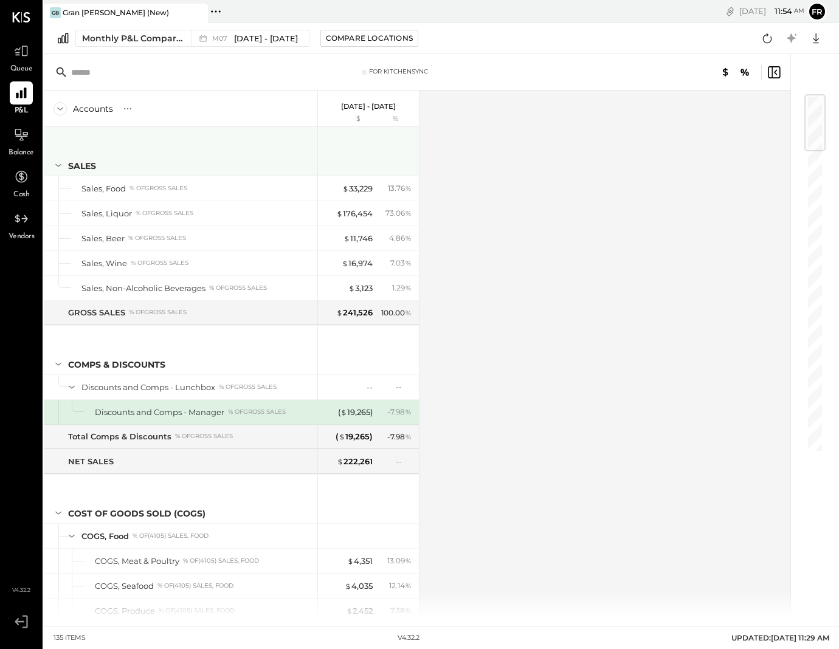
scroll to position [1, 0]
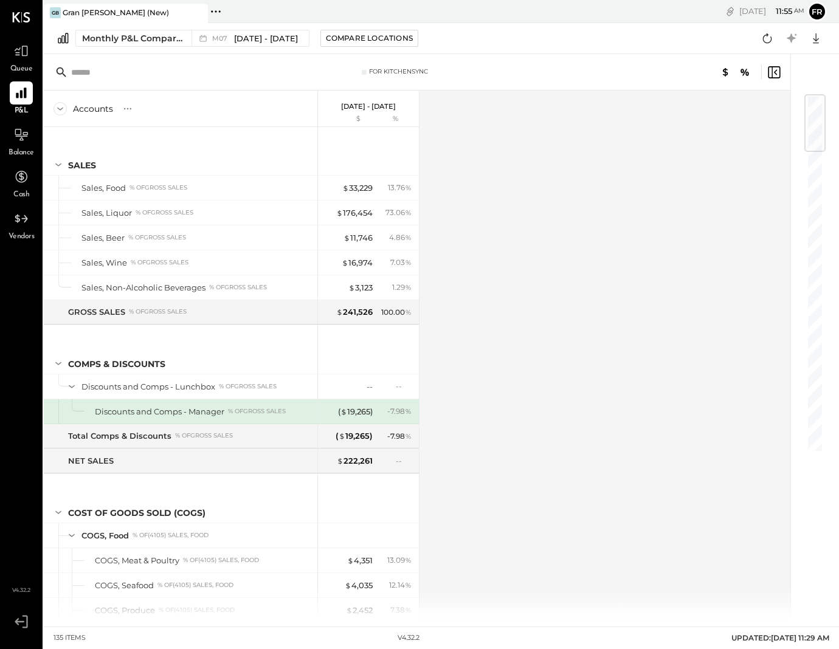
click at [221, 12] on icon at bounding box center [216, 12] width 16 height 16
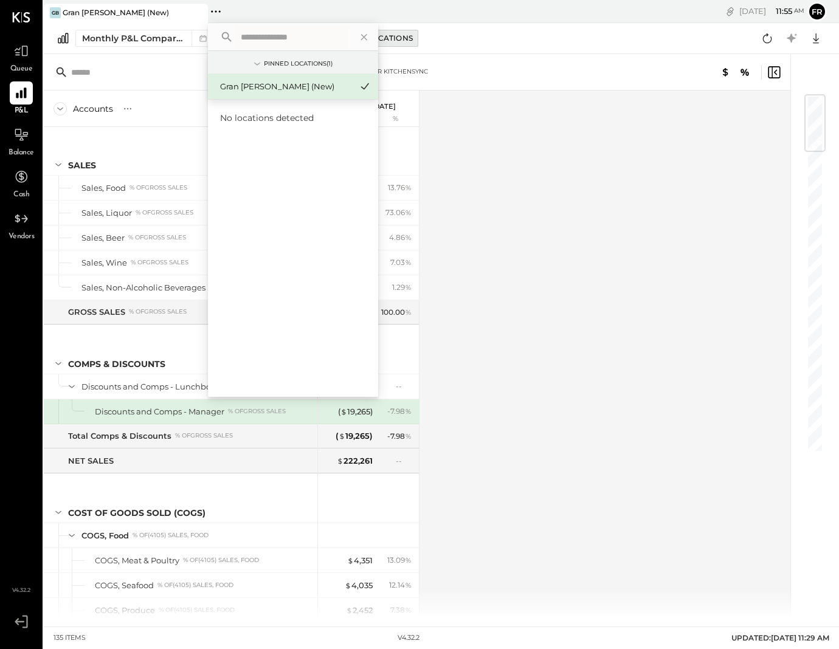
drag, startPoint x: 366, startPoint y: 36, endPoint x: 388, endPoint y: 33, distance: 22.7
click at [366, 36] on icon at bounding box center [364, 37] width 16 height 16
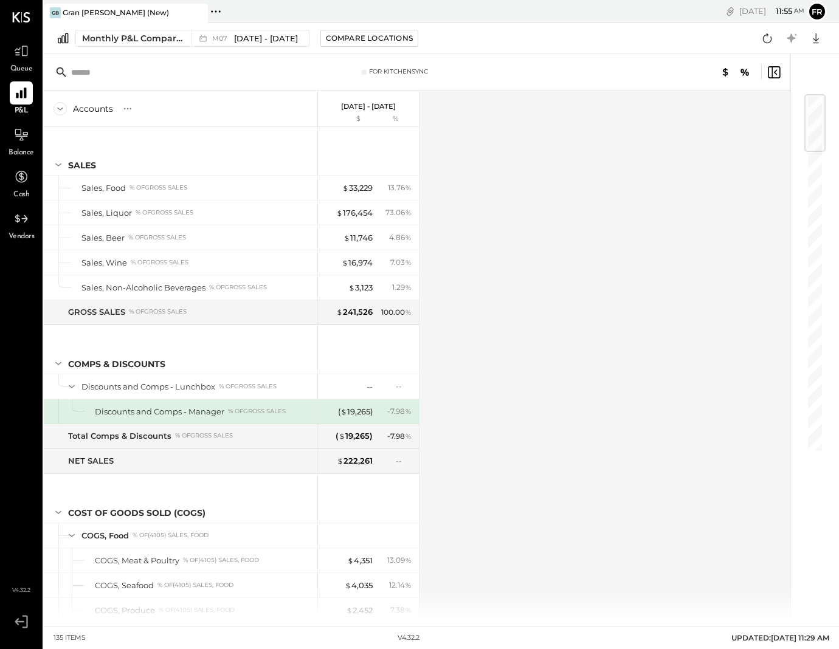
drag, startPoint x: 449, startPoint y: 36, endPoint x: 355, endPoint y: 19, distance: 95.7
click at [449, 36] on div "Monthly P&L Comparison M07 [DATE] - [DATE] Compare Locations Google Sheets Excel" at bounding box center [441, 38] width 795 height 31
click at [218, 10] on icon at bounding box center [216, 12] width 16 height 16
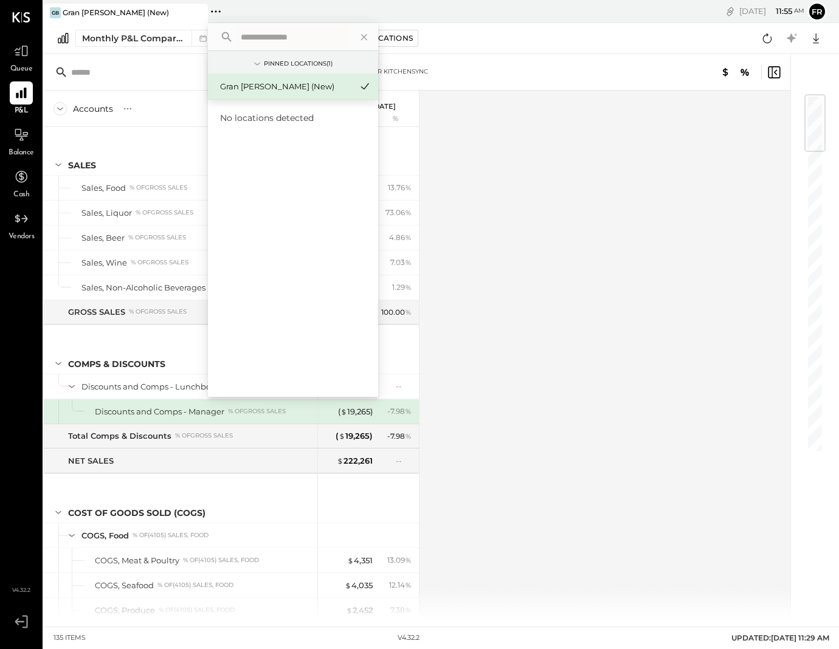
click at [274, 7] on div "Pinned Locations ( 1 ) [GEOGRAPHIC_DATA][PERSON_NAME] (New) No locations detect…" at bounding box center [336, 11] width 256 height 23
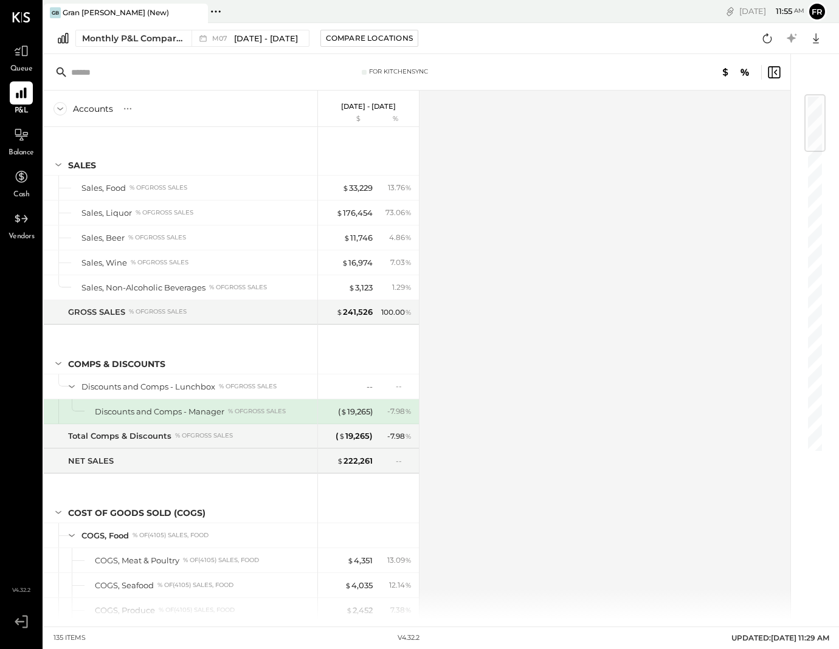
click at [215, 10] on icon at bounding box center [216, 12] width 16 height 16
click at [296, 12] on div "Pinned Locations ( 1 ) [GEOGRAPHIC_DATA][PERSON_NAME] (New) No locations detect…" at bounding box center [336, 11] width 256 height 23
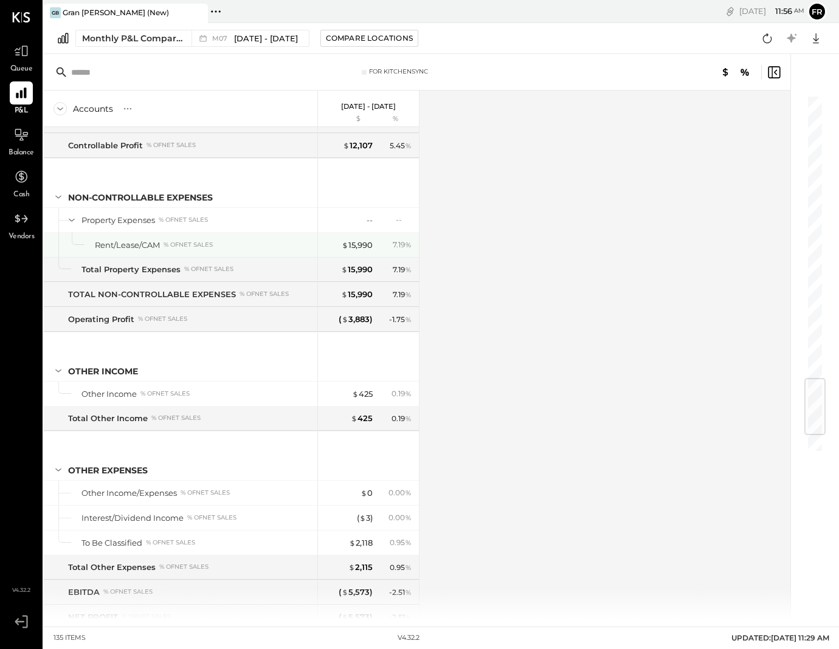
scroll to position [2573, 0]
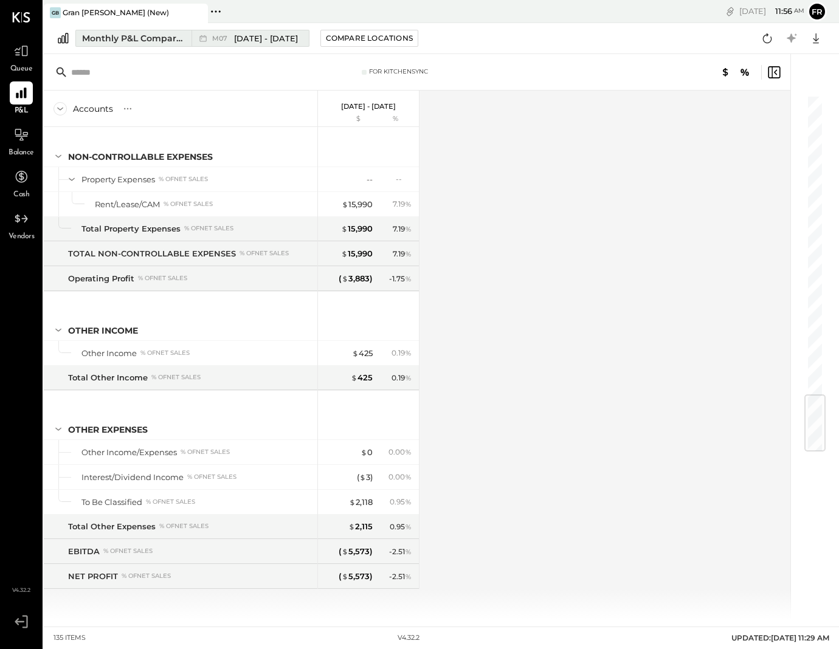
click at [252, 38] on span "[DATE] - [DATE]" at bounding box center [266, 39] width 64 height 12
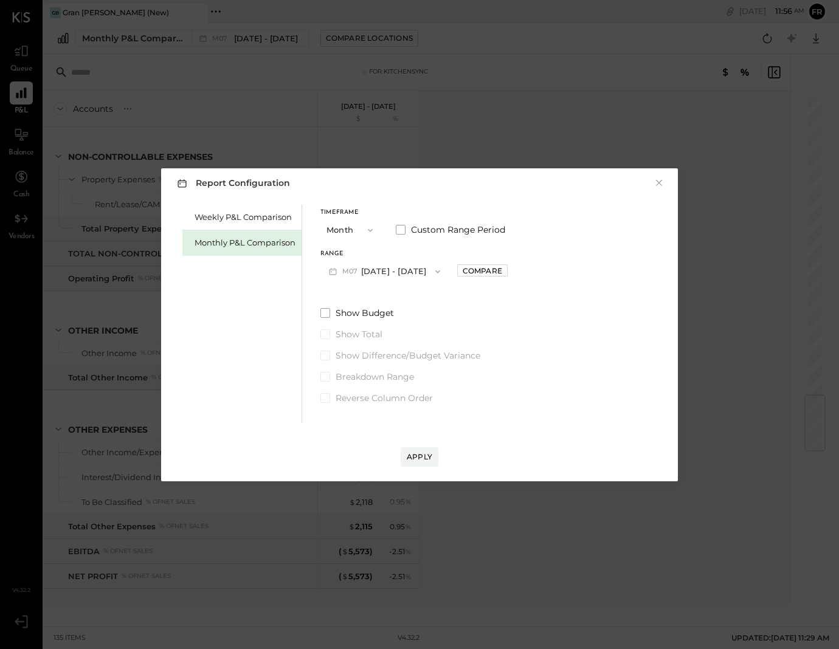
click at [410, 274] on button "M07 [DATE] - [DATE]" at bounding box center [384, 271] width 128 height 22
click at [384, 275] on span "[DATE] - [DATE]" at bounding box center [380, 272] width 58 height 10
click at [431, 453] on div "Apply" at bounding box center [420, 457] width 26 height 10
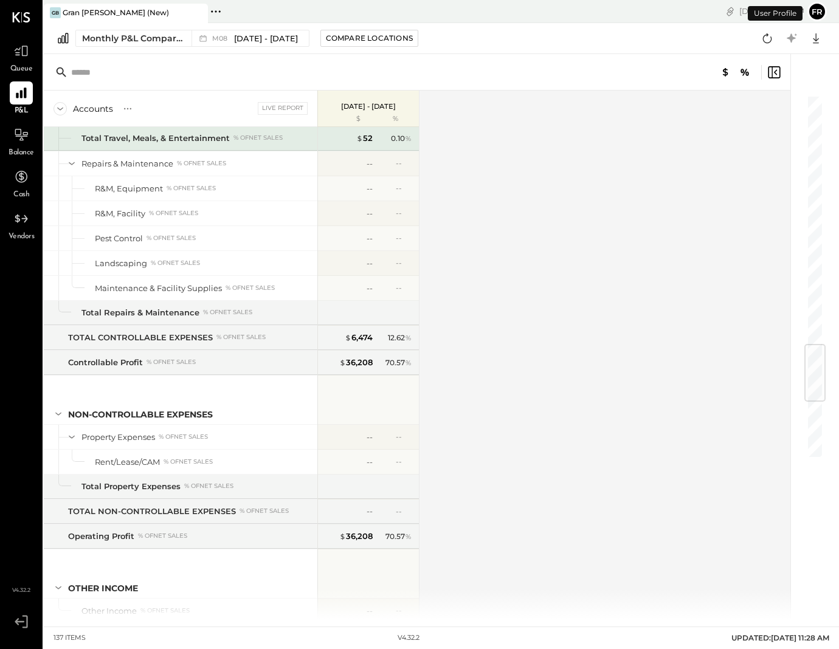
scroll to position [2622, 0]
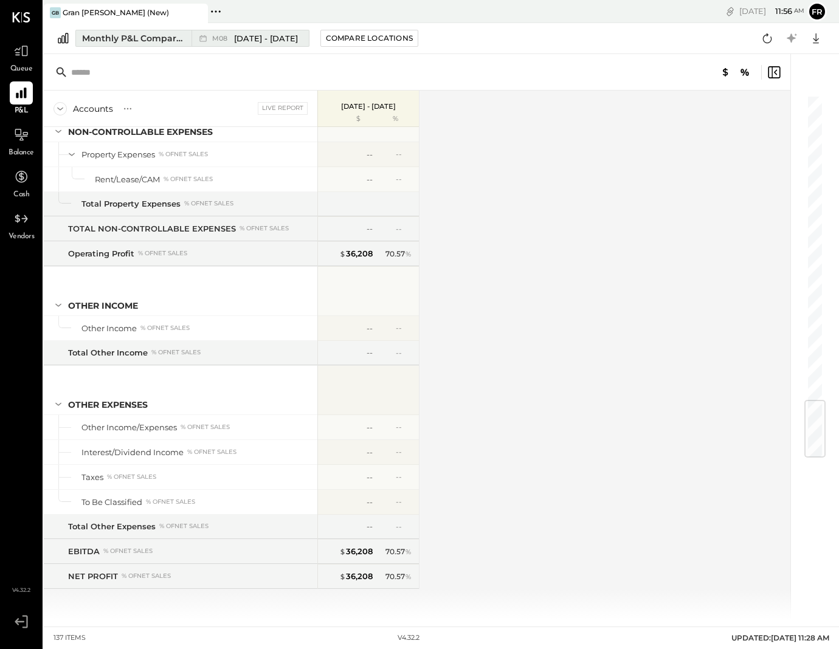
click at [255, 37] on span "[DATE] - [DATE]" at bounding box center [266, 39] width 64 height 12
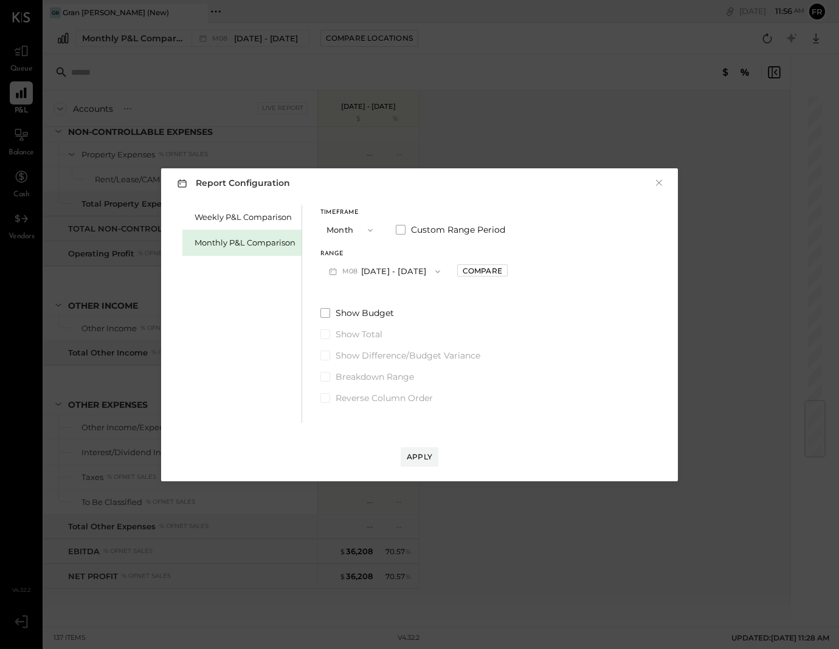
click at [400, 266] on button "M08 [DATE] - [DATE]" at bounding box center [384, 271] width 128 height 22
click at [389, 300] on span "[DATE] - [DATE]" at bounding box center [380, 298] width 58 height 10
click at [431, 455] on div "Apply" at bounding box center [420, 457] width 26 height 10
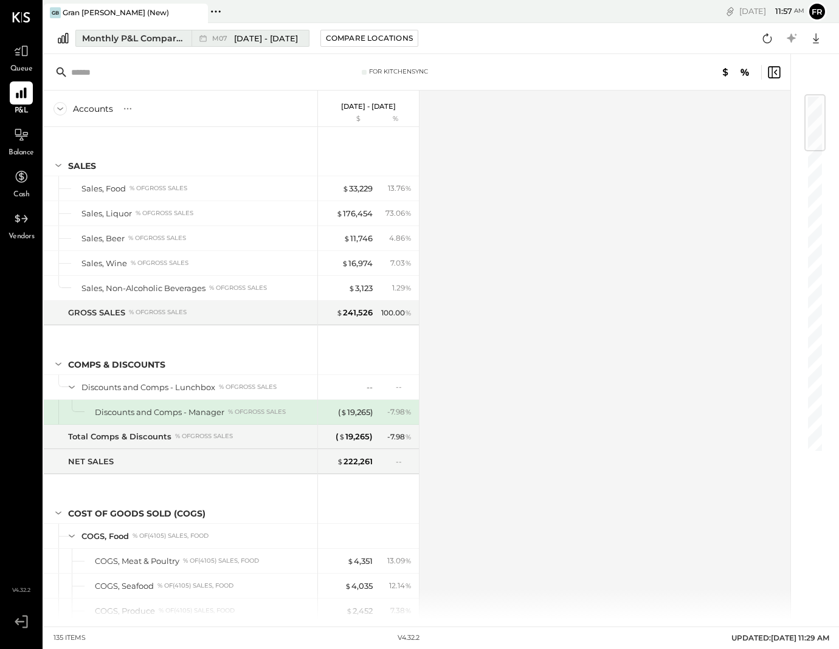
click at [238, 40] on span "[DATE] - [DATE]" at bounding box center [266, 39] width 64 height 12
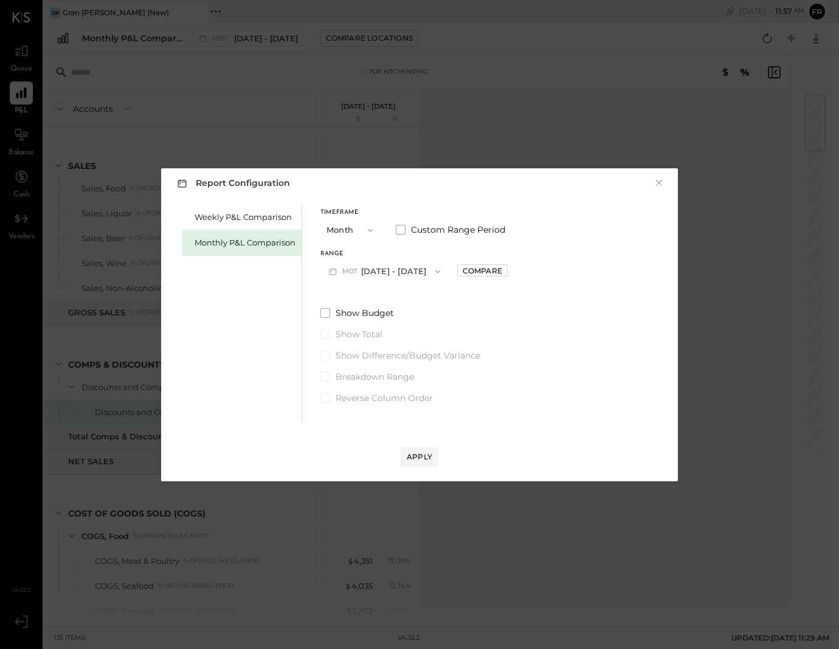
click at [381, 273] on button "M07 [DATE] - [DATE]" at bounding box center [384, 271] width 128 height 22
drag, startPoint x: 385, startPoint y: 322, endPoint x: 386, endPoint y: 328, distance: 6.1
click at [385, 322] on span "[DATE] - [DATE]" at bounding box center [380, 324] width 58 height 10
click at [421, 454] on div "Apply" at bounding box center [420, 457] width 26 height 10
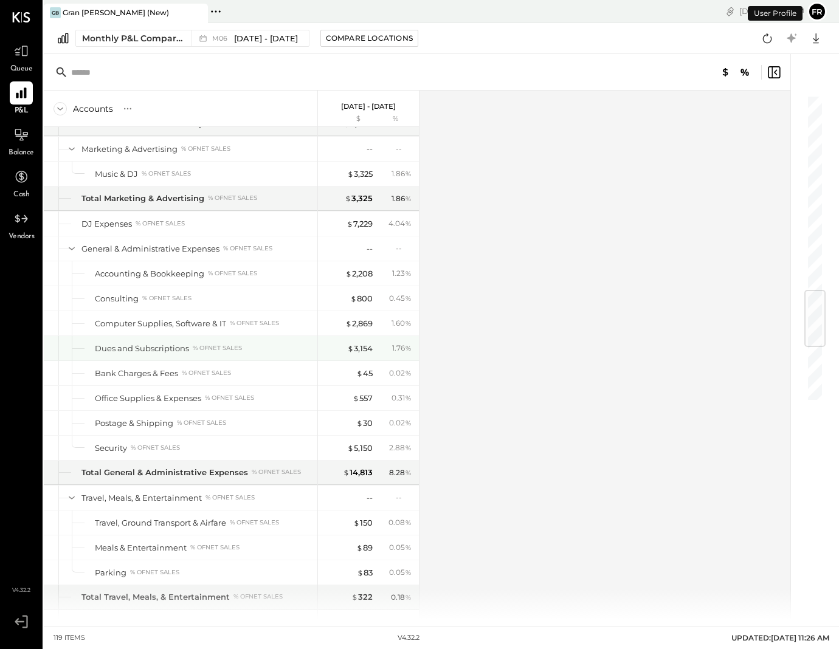
scroll to position [2125, 0]
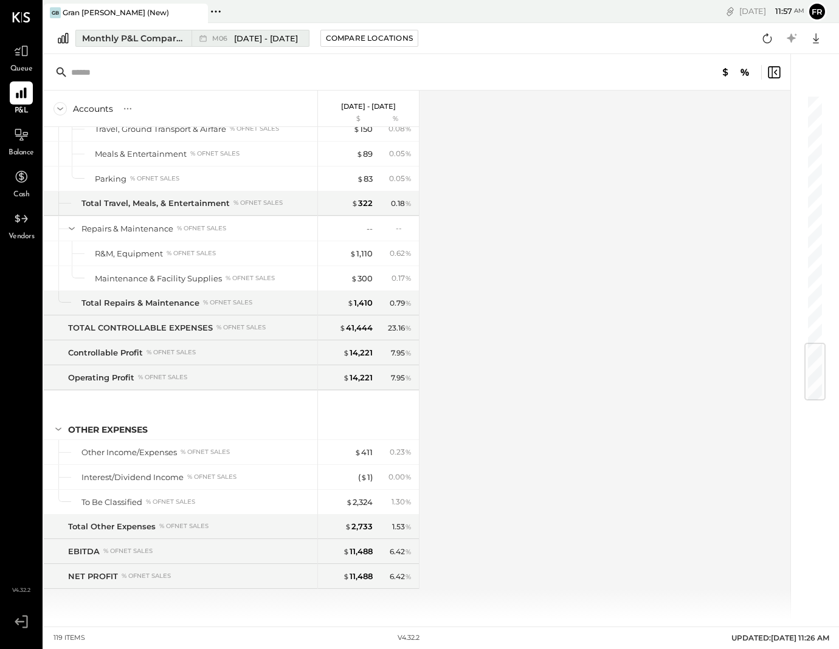
click at [260, 44] on div "M06 [DATE] - [DATE]" at bounding box center [246, 38] width 111 height 16
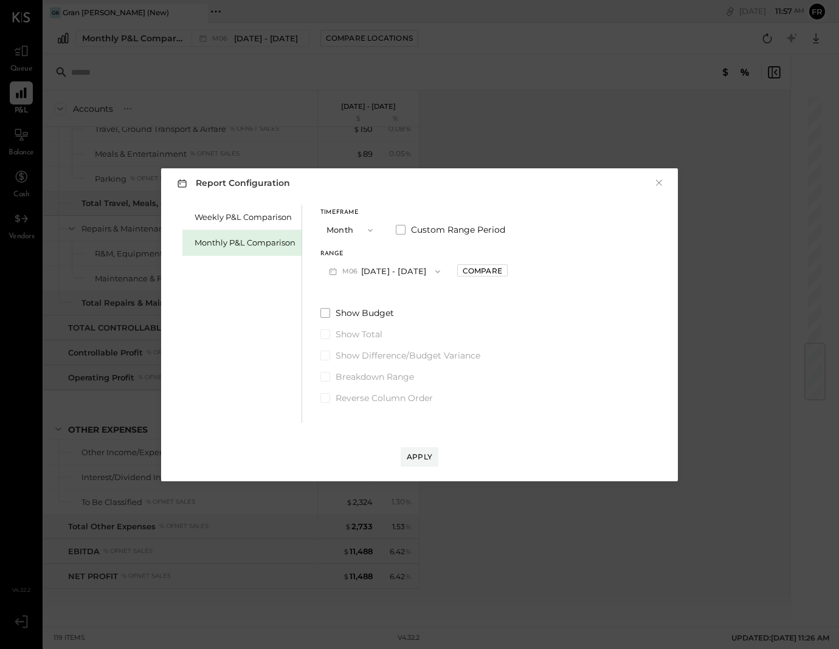
click at [385, 274] on button "M06 [DATE] - [DATE]" at bounding box center [384, 271] width 128 height 22
click at [379, 348] on span "[DATE] - [DATE]" at bounding box center [379, 349] width 58 height 10
click at [432, 446] on div "Apply" at bounding box center [419, 445] width 492 height 44
click at [431, 450] on button "Apply" at bounding box center [420, 456] width 38 height 19
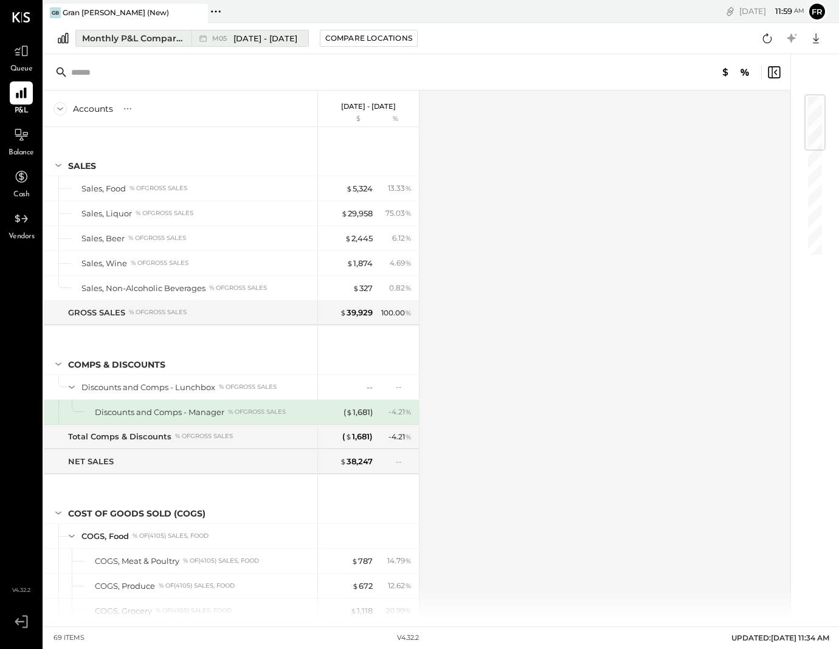
click at [240, 40] on span "[DATE] - [DATE]" at bounding box center [265, 39] width 64 height 12
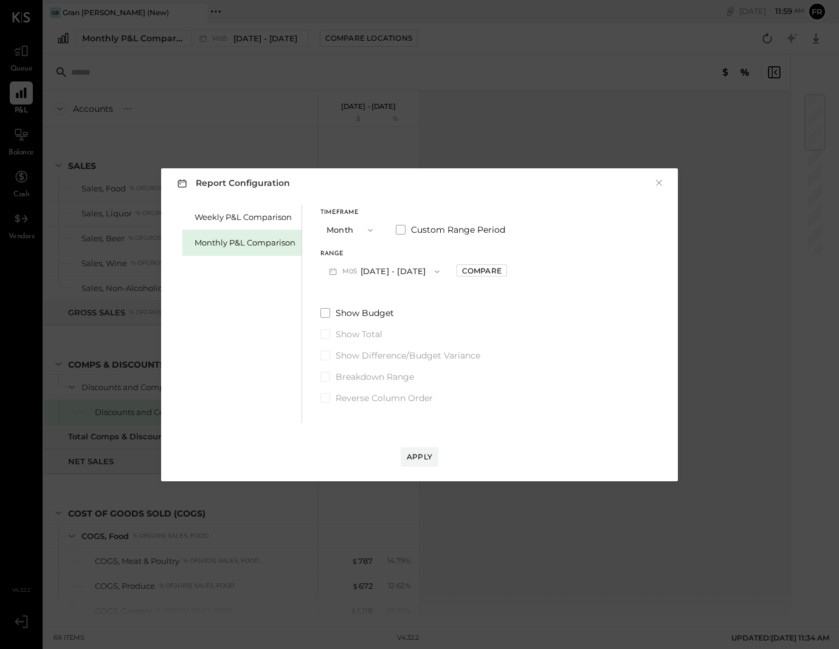
click at [364, 227] on span "button" at bounding box center [367, 231] width 16 height 10
click at [353, 269] on div "YTD" at bounding box center [351, 274] width 60 height 22
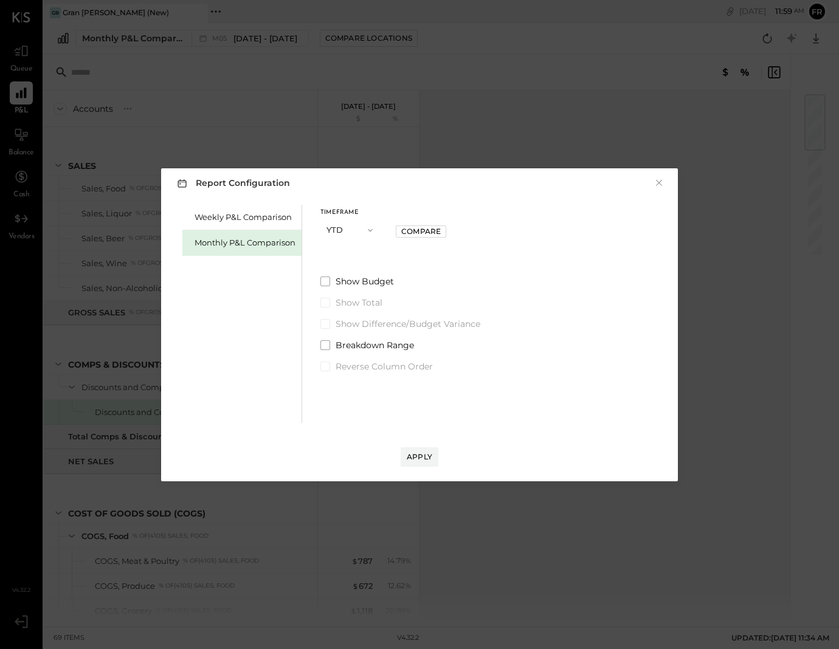
click at [430, 453] on div "Apply" at bounding box center [420, 457] width 26 height 10
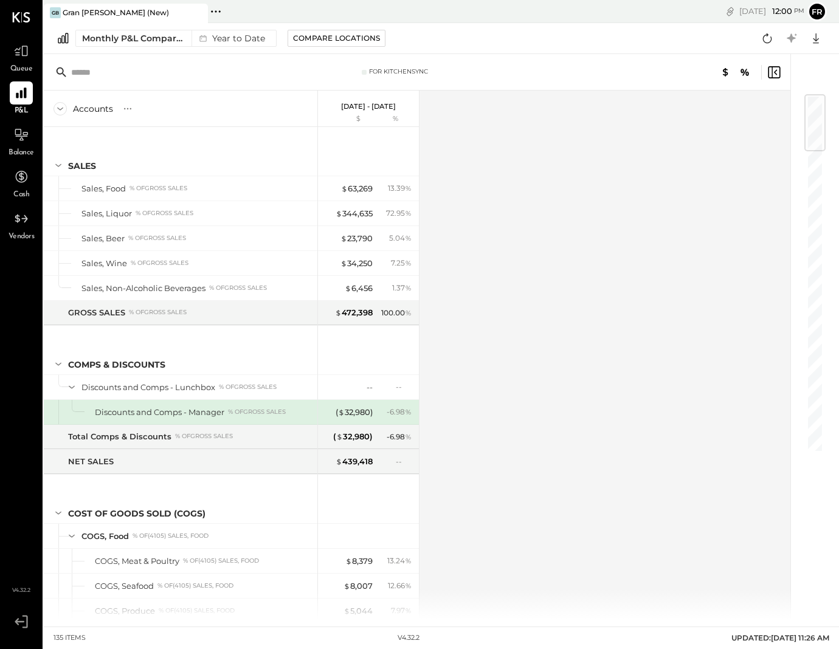
click at [393, 106] on p "[DATE] - [DATE]" at bounding box center [368, 106] width 55 height 9
click at [391, 106] on p "[DATE] - [DATE]" at bounding box center [368, 106] width 55 height 9
click at [512, 134] on div "Accounts S % GL [DATE] - [DATE] $ % SALES Sales, Food % of GROSS SALES Sales, L…" at bounding box center [418, 355] width 748 height 529
click at [270, 410] on div "% of GROSS SALES" at bounding box center [257, 412] width 58 height 9
click at [363, 414] on div "( $ 32,980 )" at bounding box center [354, 413] width 37 height 12
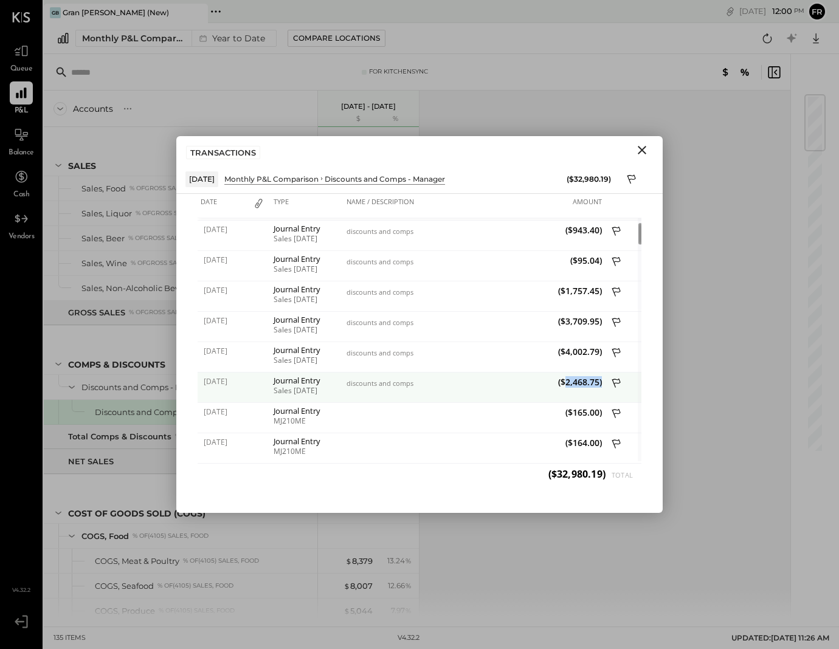
drag, startPoint x: 602, startPoint y: 383, endPoint x: 563, endPoint y: 385, distance: 39.6
click at [563, 385] on div "($2,468.75)" at bounding box center [539, 388] width 131 height 30
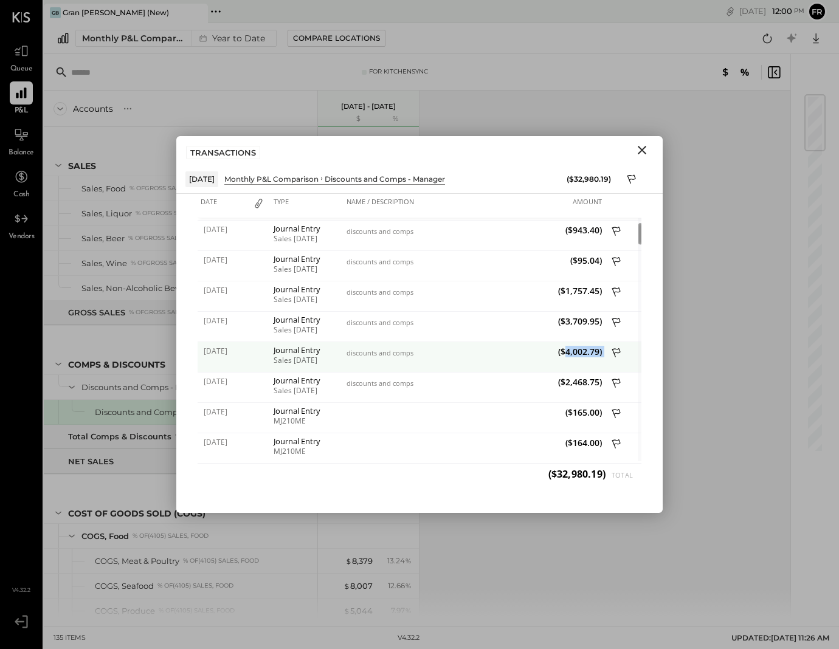
drag, startPoint x: 565, startPoint y: 351, endPoint x: 606, endPoint y: 352, distance: 40.7
click at [606, 342] on div "[DATE] Journal Entry Sales [DATE] discounts and comps ($4,002.79)" at bounding box center [420, 342] width 444 height 0
click at [606, 352] on div at bounding box center [623, 357] width 36 height 30
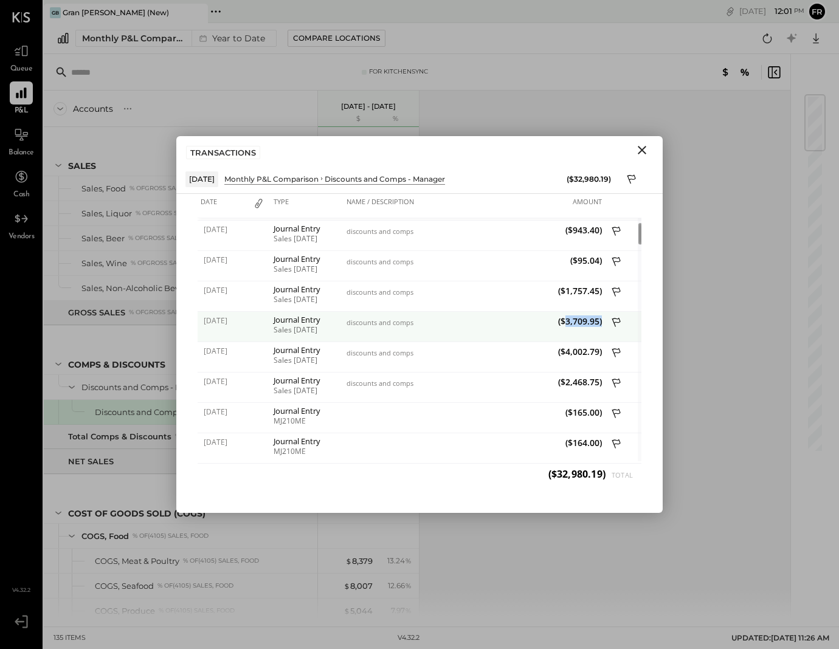
drag, startPoint x: 563, startPoint y: 322, endPoint x: 600, endPoint y: 322, distance: 37.1
click at [600, 322] on span "($3,709.95)" at bounding box center [539, 321] width 125 height 12
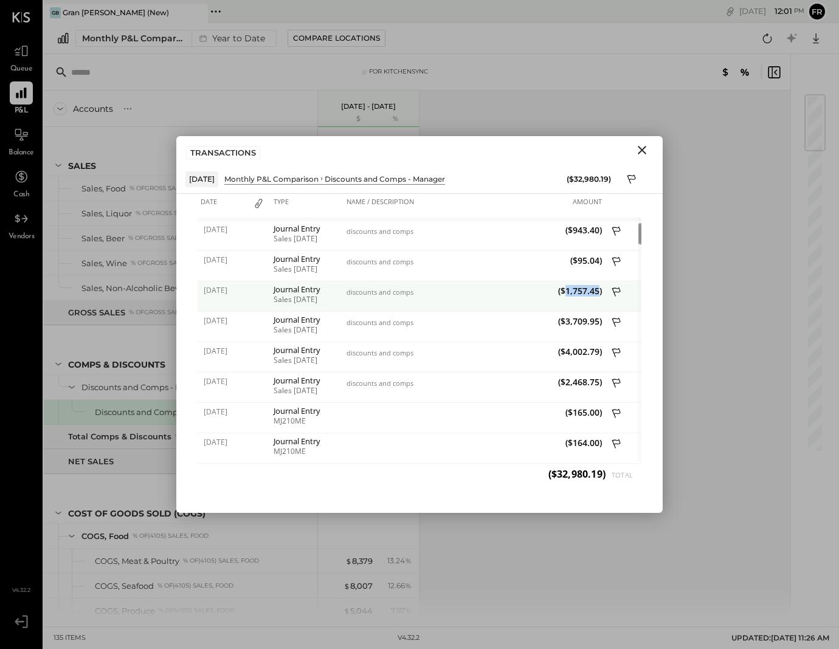
drag, startPoint x: 566, startPoint y: 292, endPoint x: 598, endPoint y: 291, distance: 32.3
click at [598, 291] on span "($1,757.45)" at bounding box center [539, 291] width 125 height 12
drag, startPoint x: 601, startPoint y: 291, endPoint x: 584, endPoint y: 294, distance: 17.8
click at [584, 294] on span "($1,757.45)" at bounding box center [539, 291] width 125 height 12
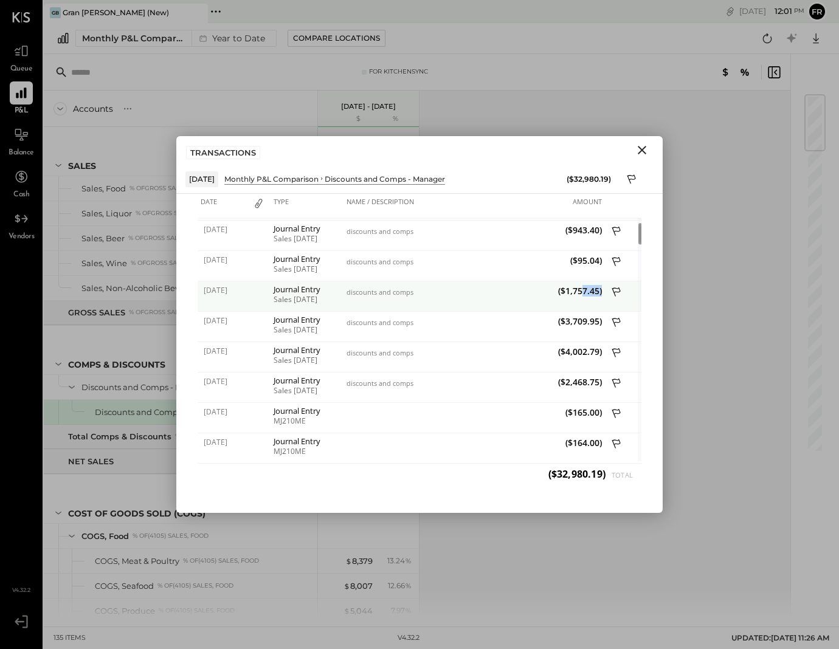
click at [583, 294] on span "($1,757.45)" at bounding box center [539, 291] width 125 height 12
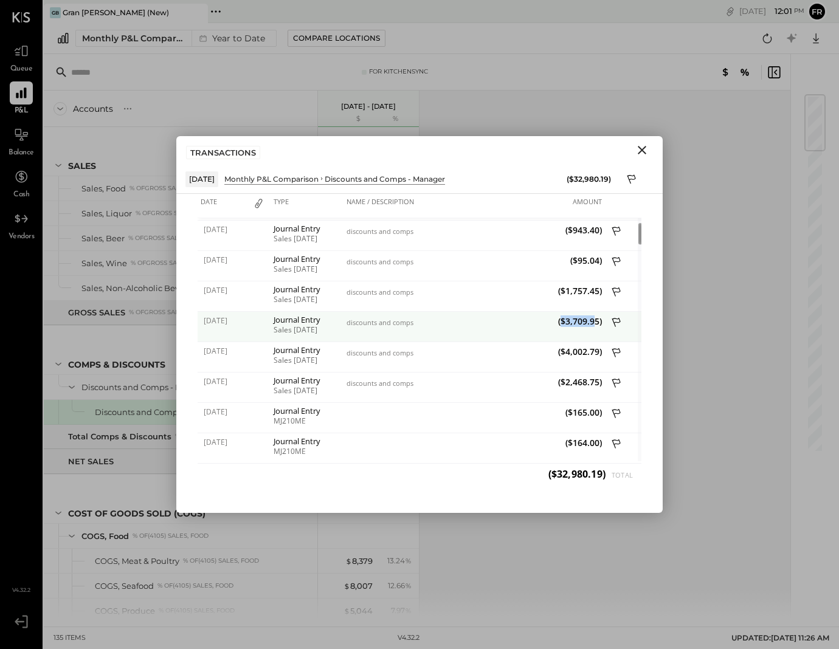
drag, startPoint x: 561, startPoint y: 321, endPoint x: 594, endPoint y: 320, distance: 32.8
click at [593, 320] on span "($3,709.95)" at bounding box center [539, 321] width 125 height 12
click at [594, 320] on span "($3,709.95)" at bounding box center [539, 321] width 125 height 12
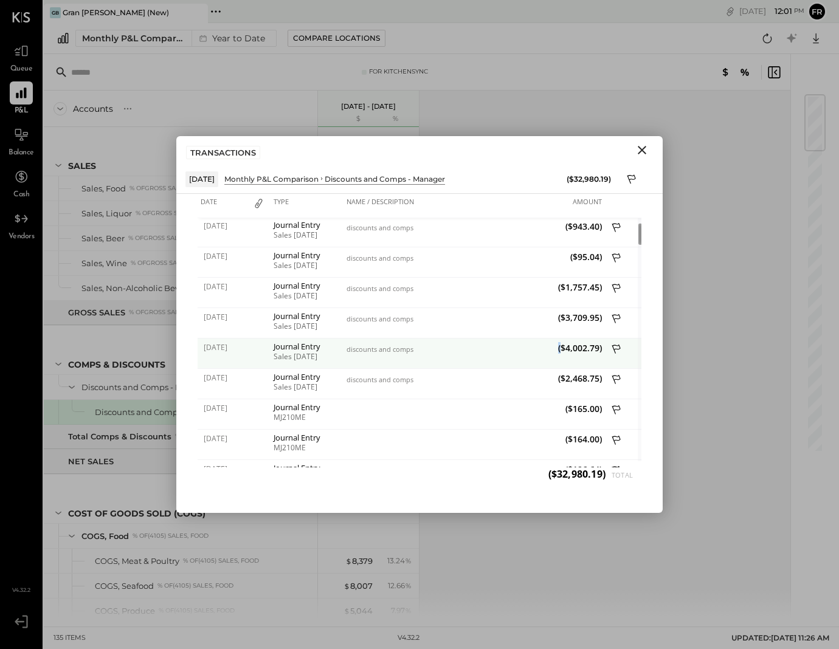
drag, startPoint x: 562, startPoint y: 345, endPoint x: 599, endPoint y: 342, distance: 37.3
click at [599, 342] on span "($4,002.79)" at bounding box center [539, 348] width 125 height 12
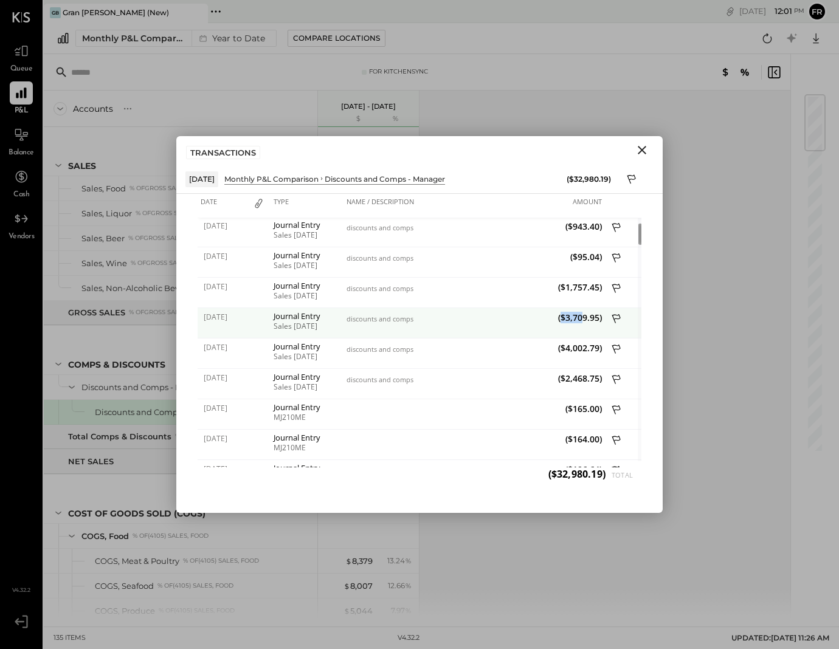
drag, startPoint x: 562, startPoint y: 318, endPoint x: 604, endPoint y: 310, distance: 43.3
click at [603, 310] on div "($3,709.95)" at bounding box center [539, 323] width 131 height 30
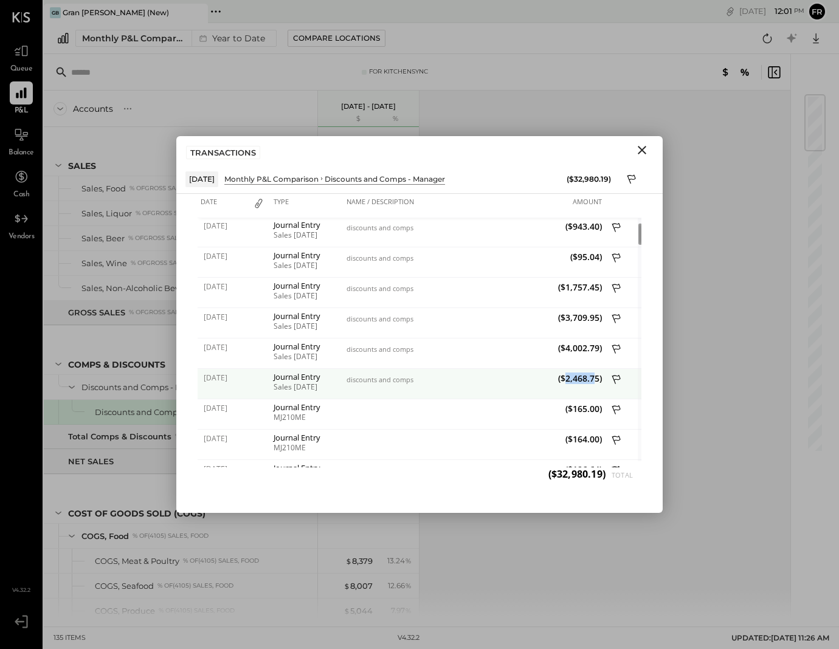
drag, startPoint x: 583, startPoint y: 376, endPoint x: 596, endPoint y: 376, distance: 12.8
click at [596, 376] on span "($2,468.75)" at bounding box center [539, 379] width 125 height 12
click at [596, 377] on span "($2,468.75)" at bounding box center [539, 379] width 125 height 12
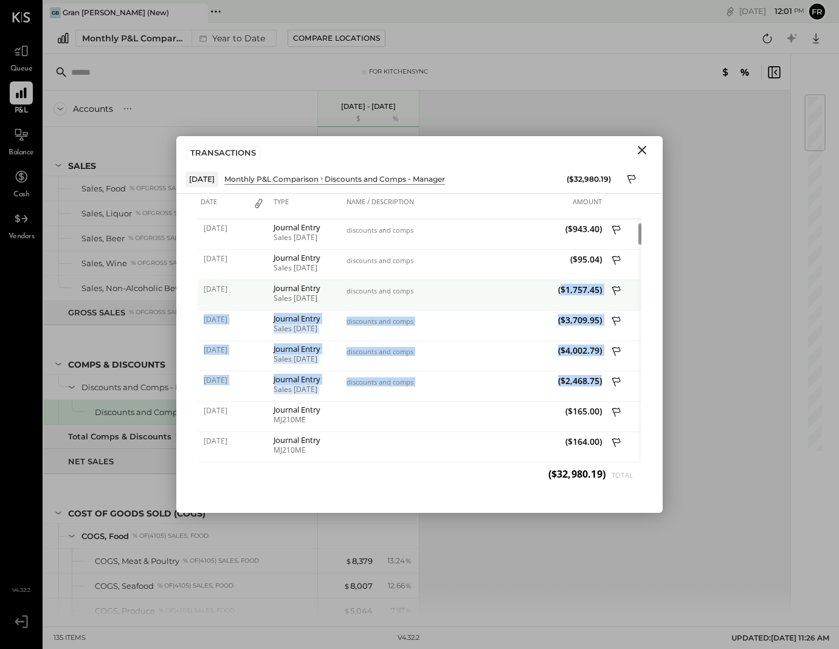
drag, startPoint x: 602, startPoint y: 380, endPoint x: 562, endPoint y: 289, distance: 99.9
click at [562, 289] on span "($1,757.45)" at bounding box center [539, 290] width 125 height 12
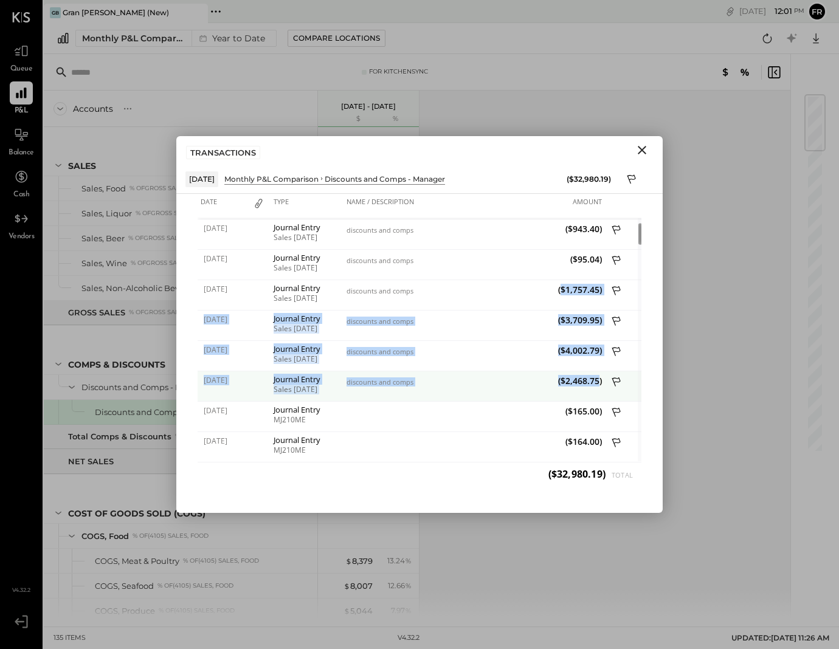
drag, startPoint x: 561, startPoint y: 290, endPoint x: 599, endPoint y: 382, distance: 100.0
click at [599, 382] on span "($2,468.75)" at bounding box center [539, 381] width 125 height 12
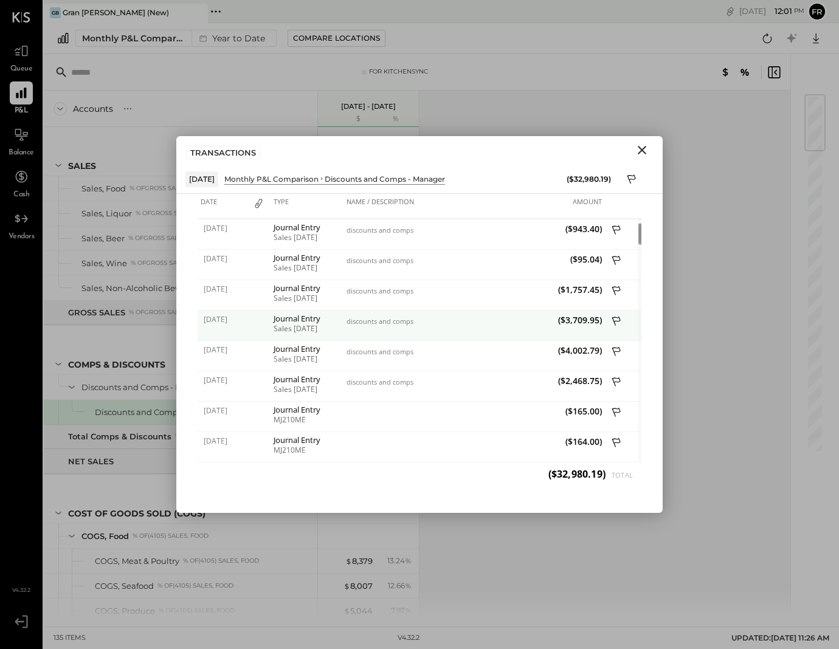
click at [338, 329] on div "Sales [DATE]" at bounding box center [307, 329] width 67 height 9
drag, startPoint x: 298, startPoint y: 328, endPoint x: 337, endPoint y: 328, distance: 38.3
click at [337, 328] on div "Sales [DATE]" at bounding box center [307, 329] width 67 height 9
drag, startPoint x: 330, startPoint y: 328, endPoint x: 274, endPoint y: 323, distance: 56.8
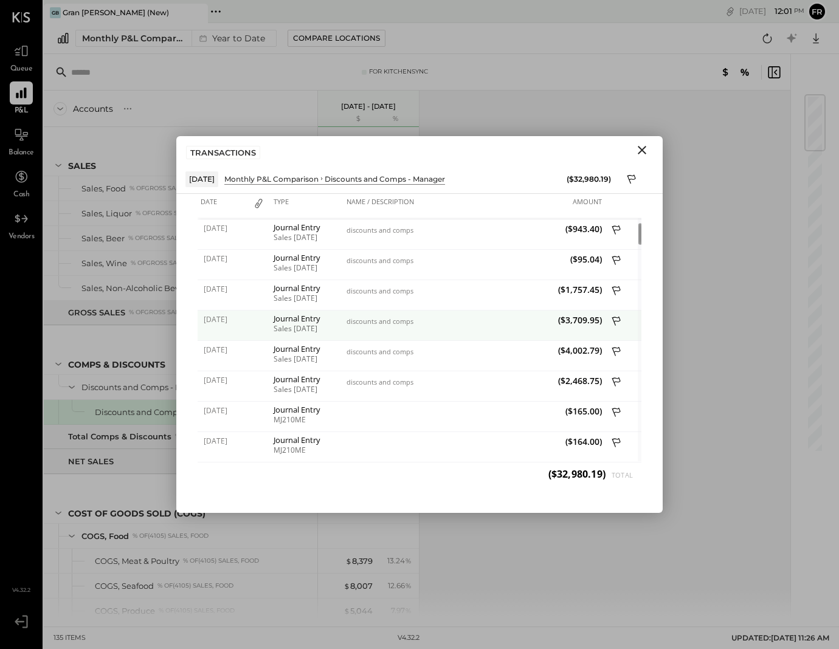
click at [274, 323] on div "Journal Entry Sales [DATE]" at bounding box center [307, 326] width 73 height 30
click at [274, 323] on div "Journal Entry" at bounding box center [307, 318] width 67 height 9
drag, startPoint x: 275, startPoint y: 319, endPoint x: 346, endPoint y: 322, distance: 71.8
click at [346, 311] on div "[DATE] Journal Entry Sales [DATE] discounts and comps ($3,709.95)" at bounding box center [420, 311] width 444 height 0
click at [346, 322] on div "discounts and comps" at bounding box center [408, 321] width 125 height 9
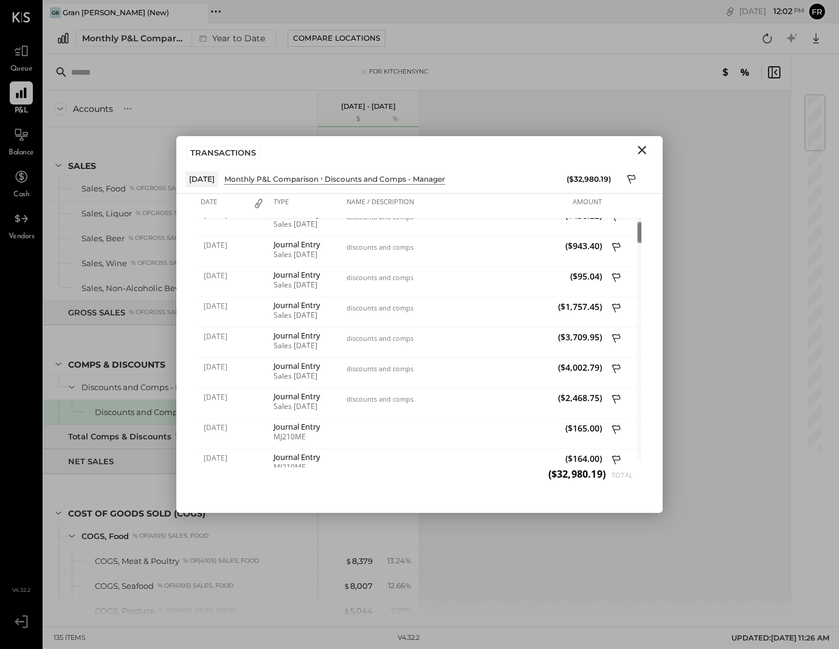
drag, startPoint x: 640, startPoint y: 240, endPoint x: 636, endPoint y: 224, distance: 16.8
click at [636, 224] on div at bounding box center [638, 339] width 5 height 243
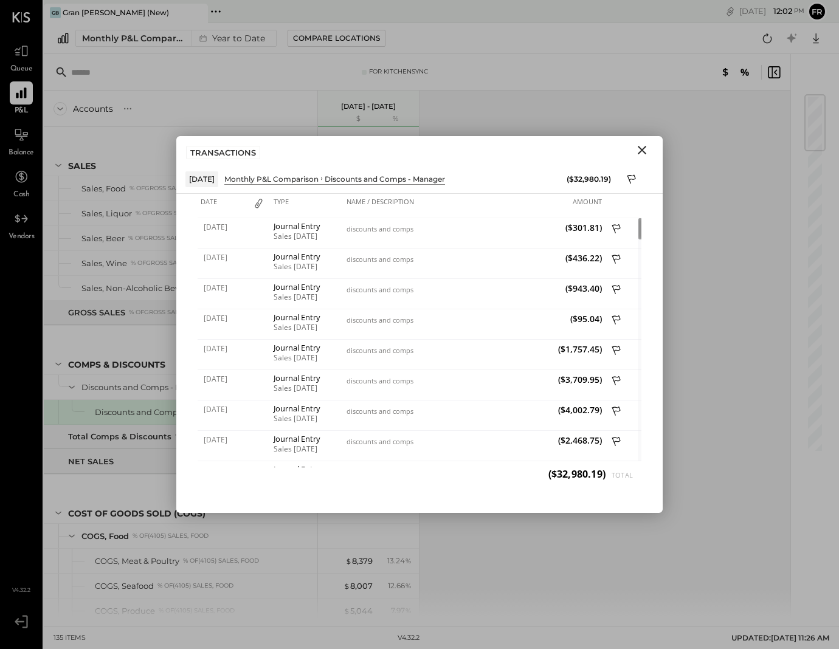
click at [644, 145] on icon "Close" at bounding box center [642, 150] width 15 height 15
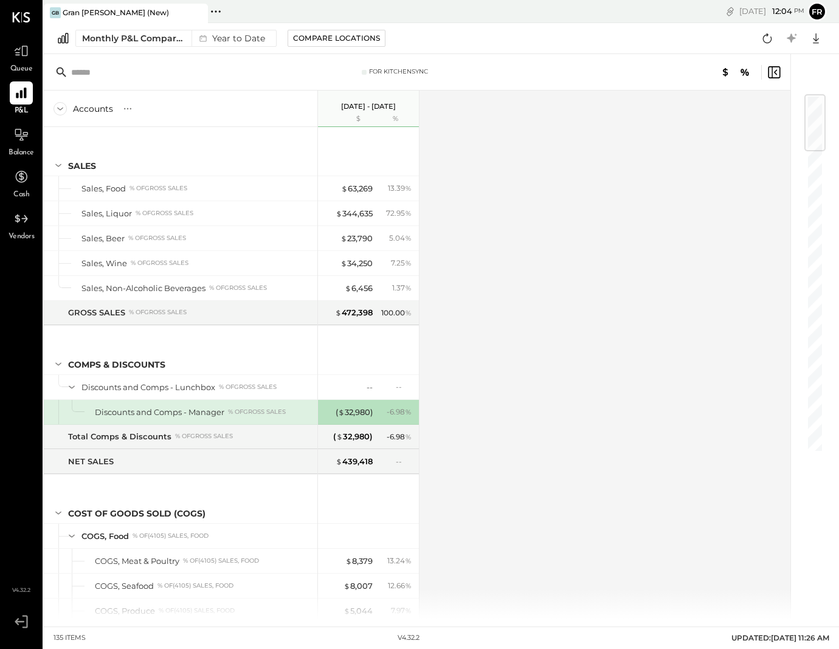
click at [512, 232] on div "Accounts S % GL [DATE] - [DATE] $ % SALES Sales, Food % of GROSS SALES Sales, L…" at bounding box center [418, 355] width 748 height 529
drag, startPoint x: 528, startPoint y: 397, endPoint x: 467, endPoint y: 413, distance: 63.6
click at [528, 397] on div "Accounts S % GL [DATE] - [DATE] $ % SALES Sales, Food % of GROSS SALES Sales, L…" at bounding box center [418, 355] width 748 height 529
click at [380, 413] on div "- 6.98 %" at bounding box center [396, 412] width 40 height 11
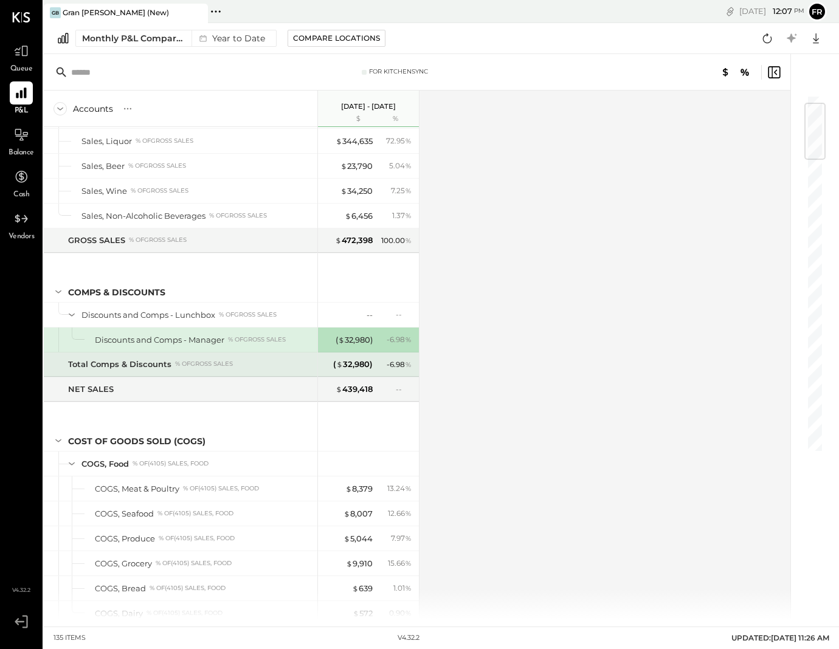
scroll to position [70, 0]
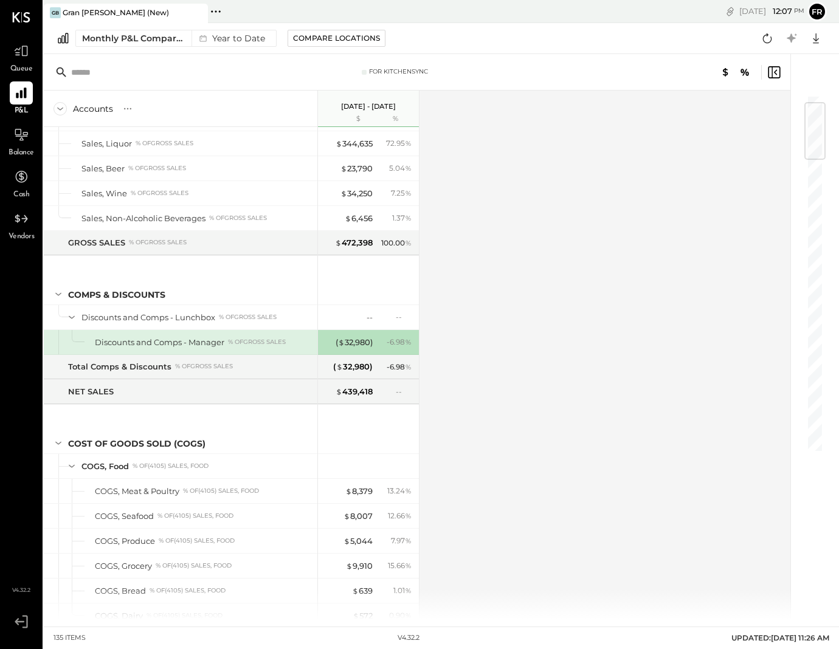
click at [500, 329] on div "Accounts S % GL [DATE] - [DATE] $ % SALES Sales, Food % of GROSS SALES Sales, L…" at bounding box center [418, 355] width 748 height 529
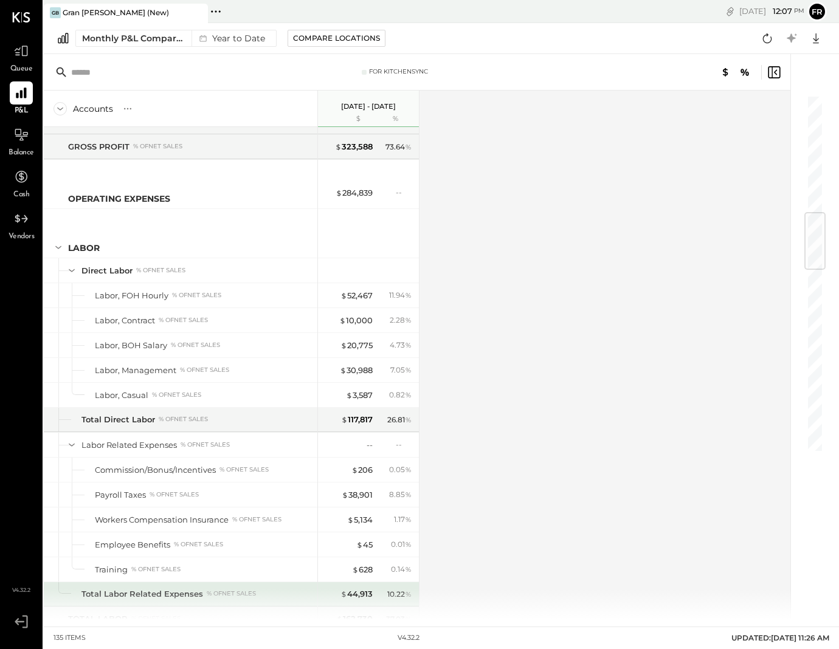
scroll to position [0, 0]
